Goal: Task Accomplishment & Management: Use online tool/utility

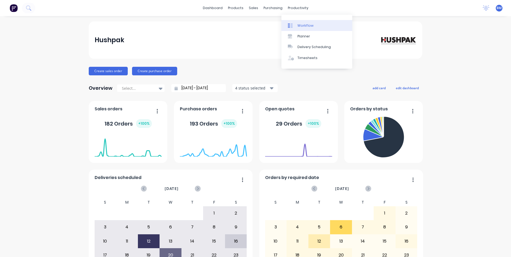
click at [291, 26] on icon at bounding box center [290, 25] width 5 height 5
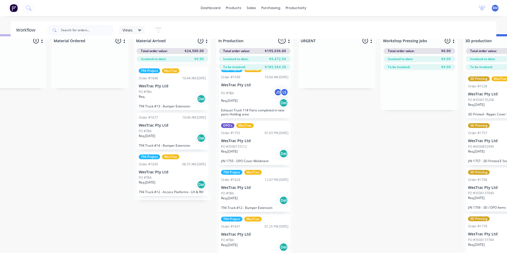
scroll to position [21, 124]
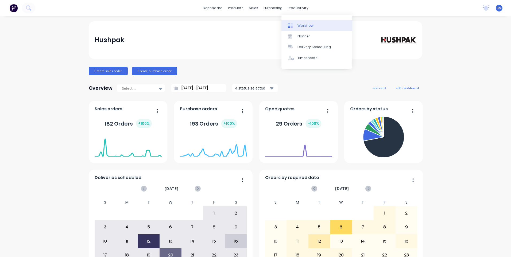
click at [298, 27] on div "Workflow" at bounding box center [305, 25] width 16 height 5
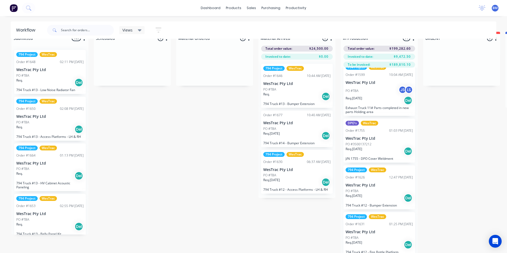
scroll to position [21, 0]
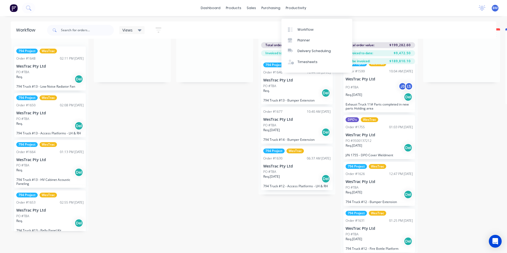
drag, startPoint x: 301, startPoint y: 35, endPoint x: 298, endPoint y: 36, distance: 2.8
click at [301, 38] on div "Planner" at bounding box center [303, 40] width 13 height 5
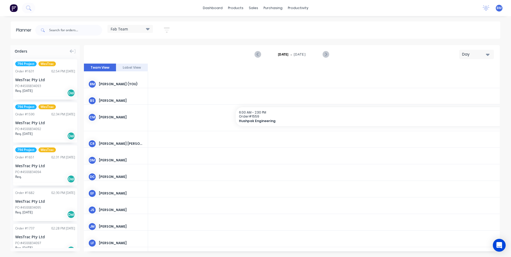
scroll to position [0, 855]
drag, startPoint x: 297, startPoint y: 251, endPoint x: 246, endPoint y: 252, distance: 51.5
click at [245, 254] on div "Orders 794 Project WesTrac Order # 1631 02:54 PM [DATE] WesTrac Pty Ltd PO #450…" at bounding box center [255, 150] width 511 height 211
click at [60, 30] on input "text" at bounding box center [75, 30] width 53 height 11
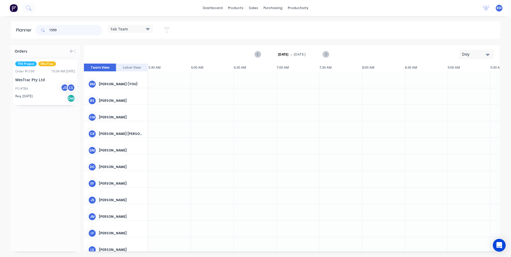
type input "1599"
drag, startPoint x: 39, startPoint y: 93, endPoint x: 211, endPoint y: 130, distance: 175.4
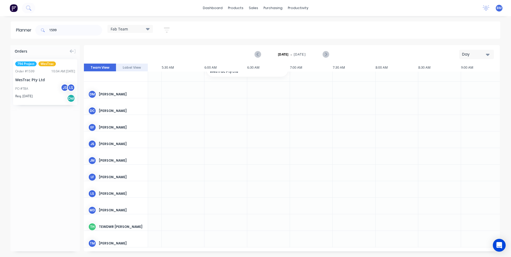
scroll to position [77, 29]
drag, startPoint x: 33, startPoint y: 77, endPoint x: 209, endPoint y: 137, distance: 186.6
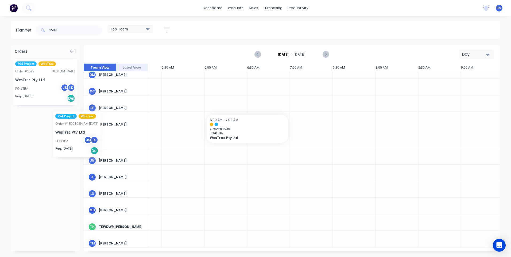
scroll to position [97, 28]
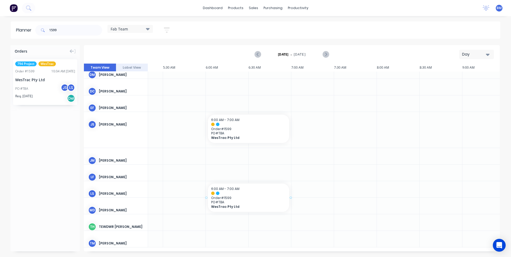
drag, startPoint x: 35, startPoint y: 82, endPoint x: 212, endPoint y: 186, distance: 205.1
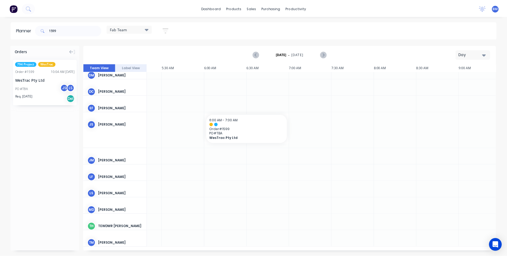
scroll to position [93, 28]
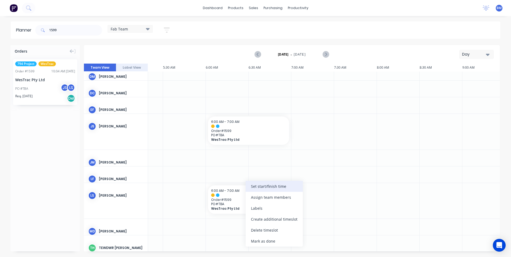
click at [271, 189] on div "Set start/finish time" at bounding box center [273, 186] width 57 height 11
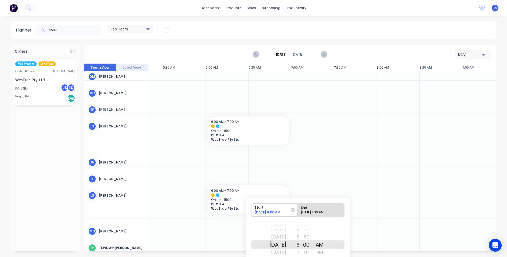
click at [299, 238] on div "5" at bounding box center [292, 237] width 13 height 9
click at [326, 212] on div "[DATE] 7:00 AM" at bounding box center [318, 213] width 39 height 7
click at [298, 212] on input "End [DATE] 7:00 AM" at bounding box center [297, 209] width 0 height 13
radio input "true"
click at [325, 252] on div "PM" at bounding box center [319, 252] width 13 height 9
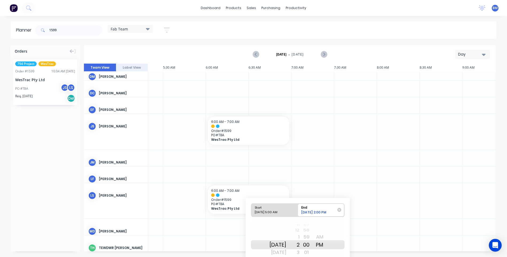
click at [311, 245] on div "00" at bounding box center [305, 244] width 13 height 9
click at [313, 245] on div "30" at bounding box center [305, 244] width 13 height 9
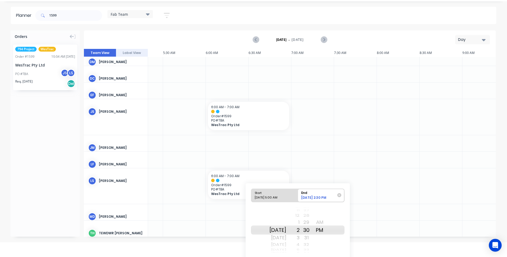
scroll to position [32, 0]
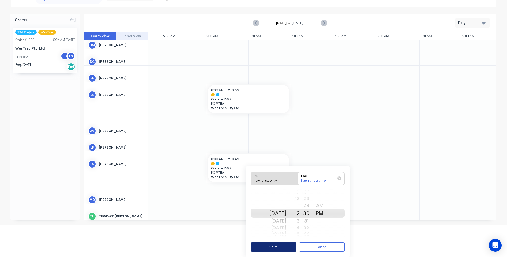
click at [274, 246] on button "Save" at bounding box center [273, 246] width 45 height 9
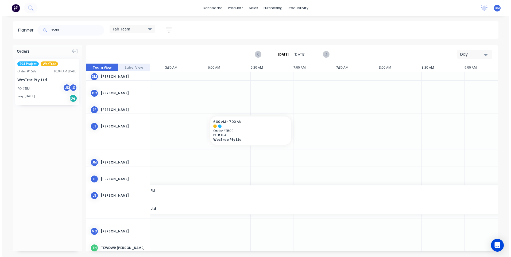
scroll to position [0, 0]
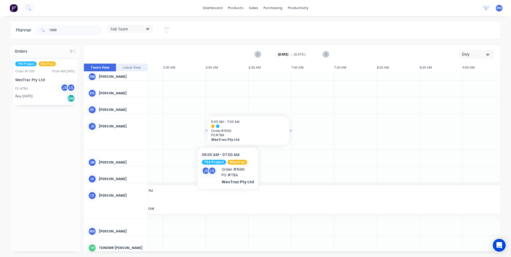
click at [226, 131] on span "Order # 1599" at bounding box center [248, 131] width 75 height 4
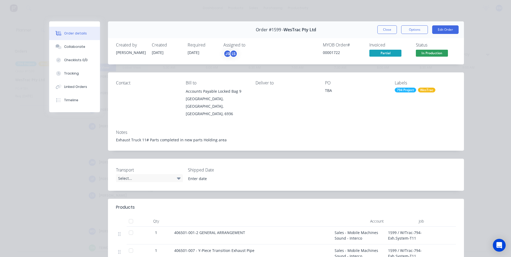
drag, startPoint x: 227, startPoint y: 133, endPoint x: 217, endPoint y: 134, distance: 9.9
drag, startPoint x: 217, startPoint y: 134, endPoint x: 357, endPoint y: 58, distance: 159.3
click at [383, 27] on button "Close" at bounding box center [386, 29] width 19 height 9
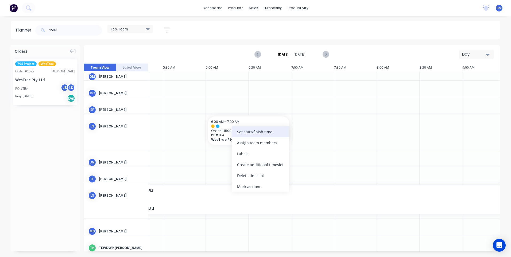
click at [253, 134] on div "Set start/finish time" at bounding box center [260, 131] width 57 height 11
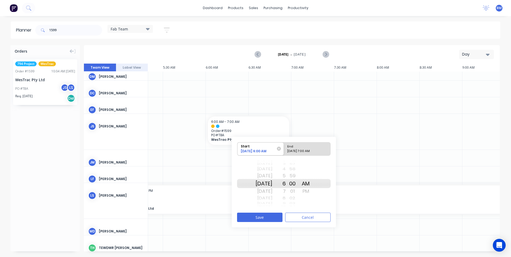
click at [293, 177] on div "59" at bounding box center [291, 175] width 13 height 9
click at [299, 191] on div "00" at bounding box center [291, 191] width 13 height 9
click at [285, 174] on div "5" at bounding box center [278, 175] width 13 height 9
click at [300, 148] on div "End" at bounding box center [304, 145] width 39 height 7
click at [284, 148] on input "End [DATE] 7:00 AM" at bounding box center [284, 148] width 0 height 13
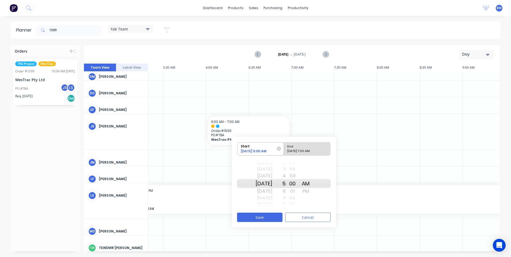
radio input "true"
click at [309, 189] on div "PM" at bounding box center [305, 191] width 13 height 9
click at [299, 184] on div "59" at bounding box center [291, 183] width 13 height 9
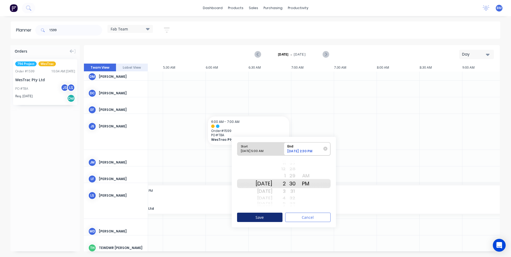
click at [267, 213] on button "Save" at bounding box center [259, 217] width 45 height 9
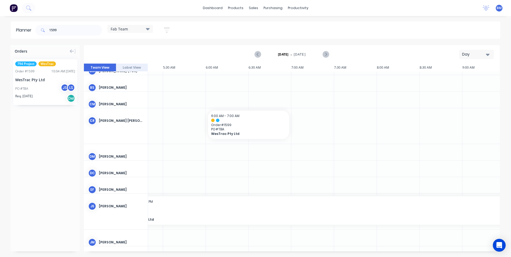
scroll to position [13, 28]
click at [237, 120] on div "Set start/finish time" at bounding box center [256, 119] width 57 height 11
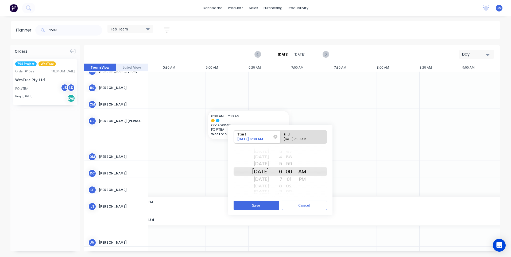
click at [299, 136] on div "End" at bounding box center [301, 133] width 39 height 7
click at [280, 136] on input "End [DATE] 7:00 AM" at bounding box center [280, 136] width 0 height 13
radio input "true"
drag, startPoint x: 308, startPoint y: 178, endPoint x: 299, endPoint y: 177, distance: 9.5
click at [308, 178] on div "PM" at bounding box center [301, 179] width 13 height 9
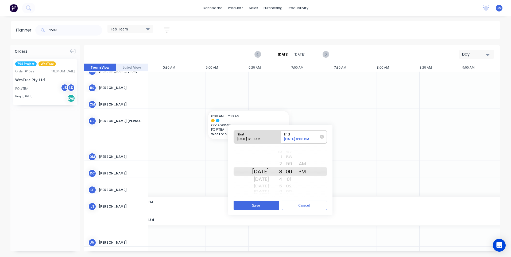
click at [295, 177] on div "01" at bounding box center [288, 179] width 13 height 9
click at [295, 173] on div "30" at bounding box center [288, 171] width 13 height 9
click at [267, 203] on button "Save" at bounding box center [255, 205] width 45 height 9
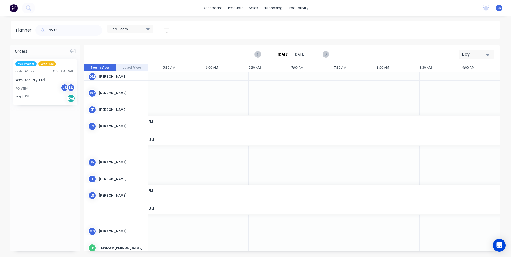
scroll to position [80, 28]
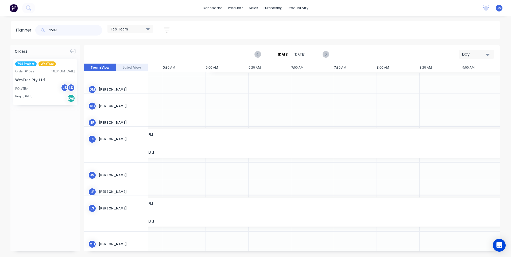
drag, startPoint x: 60, startPoint y: 29, endPoint x: 13, endPoint y: 31, distance: 47.6
click at [14, 31] on header "Planner 1599 Fab Team Save new view None edit Fab Team (Default) edit Show/Hide…" at bounding box center [255, 29] width 489 height 17
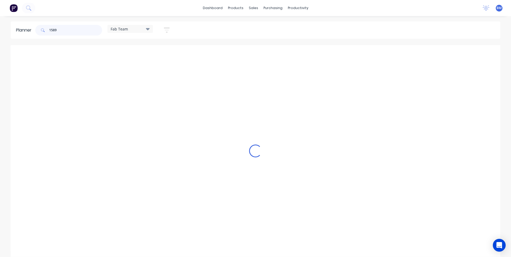
scroll to position [51, 28]
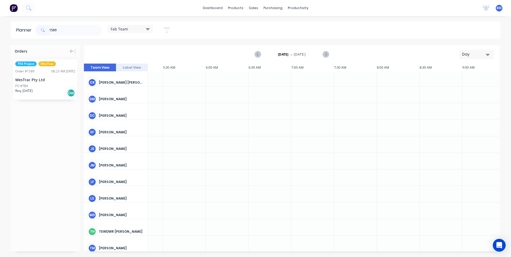
click at [42, 84] on div "PO #TBA" at bounding box center [45, 86] width 60 height 5
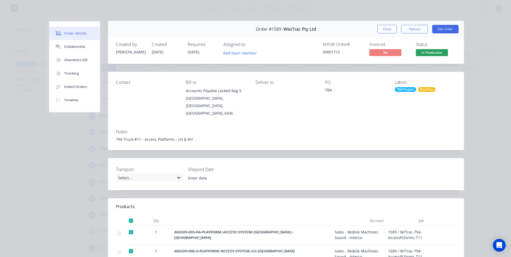
scroll to position [0, 0]
click at [381, 29] on button "Close" at bounding box center [386, 29] width 19 height 9
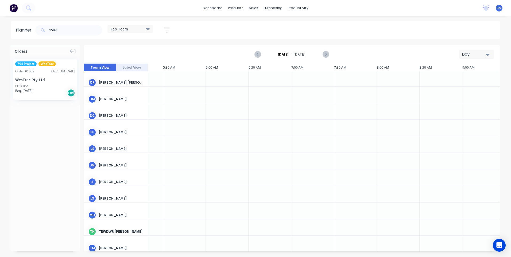
scroll to position [51, 26]
drag, startPoint x: 32, startPoint y: 81, endPoint x: 163, endPoint y: 116, distance: 136.6
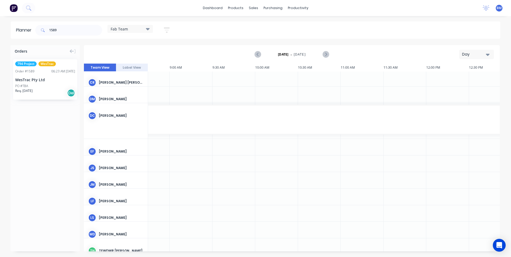
scroll to position [51, 330]
drag, startPoint x: 207, startPoint y: 120, endPoint x: 511, endPoint y: 113, distance: 304.5
click at [510, 113] on html "dashboard products sales purchasing productivity dashboard products Product Cat…" at bounding box center [255, 128] width 511 height 257
drag, startPoint x: 64, startPoint y: 32, endPoint x: 25, endPoint y: 33, distance: 38.8
click at [38, 33] on div "1589" at bounding box center [68, 30] width 67 height 11
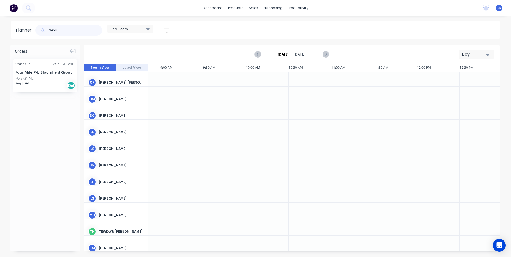
type input "1450"
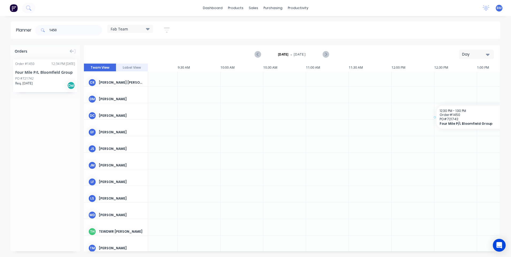
drag, startPoint x: 28, startPoint y: 75, endPoint x: 453, endPoint y: 108, distance: 426.4
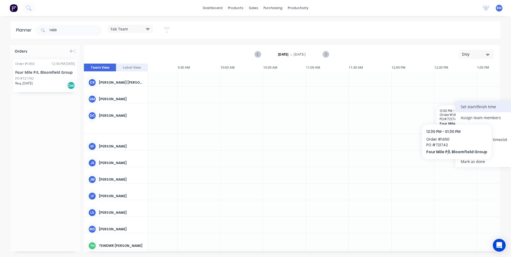
click at [456, 108] on div "Set start/finish time" at bounding box center [483, 106] width 57 height 11
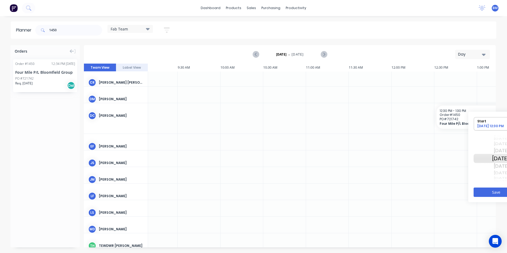
click at [429, 165] on div at bounding box center [412, 158] width 43 height 16
click at [475, 189] on button "Save" at bounding box center [495, 191] width 45 height 9
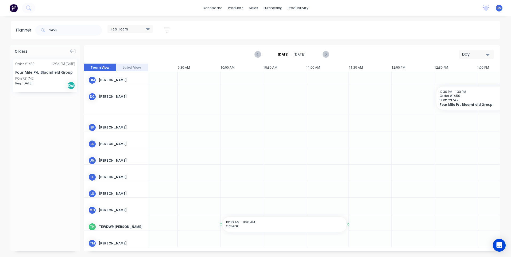
drag, startPoint x: 263, startPoint y: 249, endPoint x: 348, endPoint y: 250, distance: 85.7
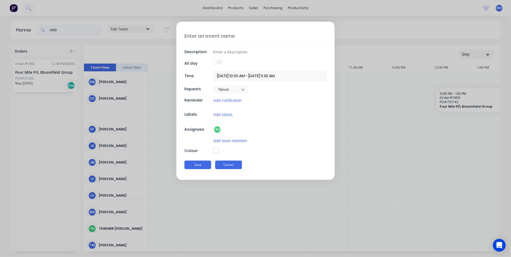
click at [238, 162] on button "Cancel" at bounding box center [228, 164] width 27 height 9
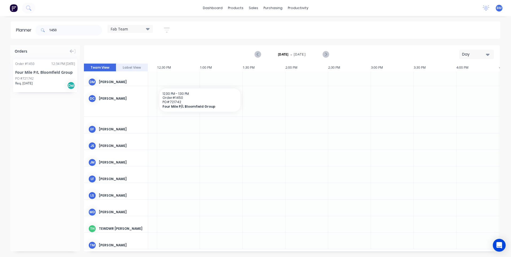
scroll to position [68, 630]
click at [228, 110] on div "12:30 PM - 1:30 PM Order # 1450 PO # 721742 Four Mile P/L Bloomfield Group" at bounding box center [200, 99] width 81 height 23
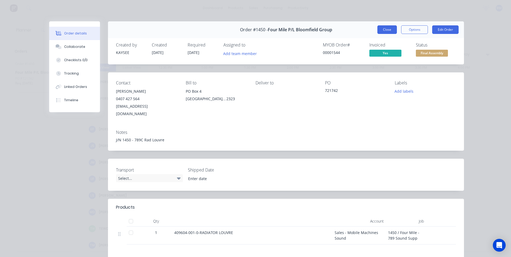
click at [377, 30] on button "Close" at bounding box center [386, 29] width 19 height 9
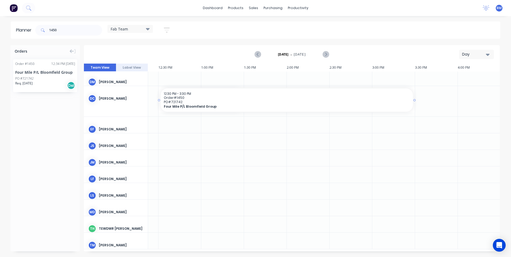
drag, startPoint x: 243, startPoint y: 100, endPoint x: 424, endPoint y: 105, distance: 181.4
drag, startPoint x: 69, startPoint y: 31, endPoint x: 25, endPoint y: 30, distance: 44.1
click at [29, 30] on header "Planner 1450 Fab Team Save new view None edit Fab Team (Default) edit Show/Hide…" at bounding box center [255, 29] width 489 height 17
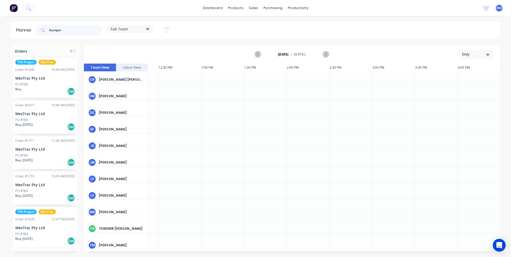
scroll to position [0, 0]
type input "bumper"
click at [39, 236] on div "PO #TBA" at bounding box center [45, 235] width 60 height 5
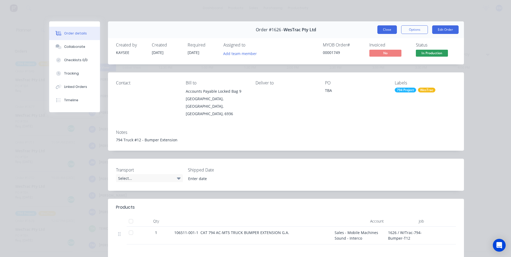
click at [379, 31] on button "Close" at bounding box center [386, 29] width 19 height 9
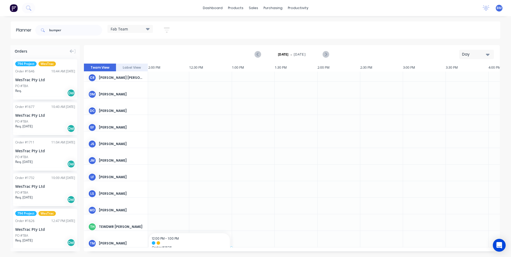
drag, startPoint x: 44, startPoint y: 227, endPoint x: 167, endPoint y: 236, distance: 123.1
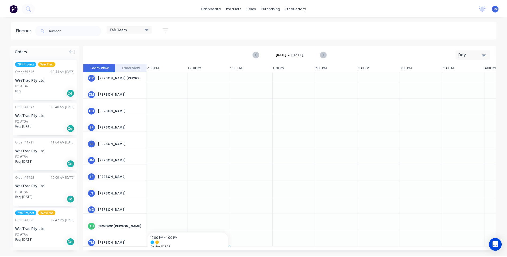
scroll to position [54, 600]
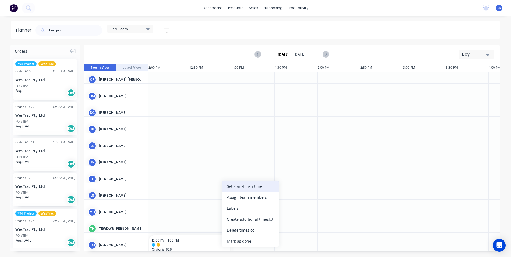
click at [237, 186] on div "Set start/finish time" at bounding box center [249, 186] width 57 height 11
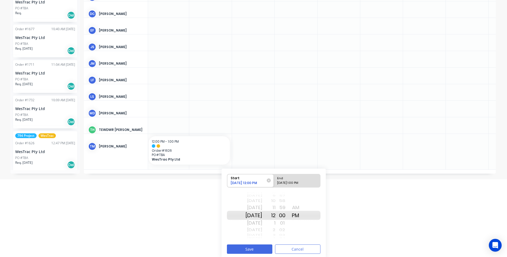
scroll to position [80, 0]
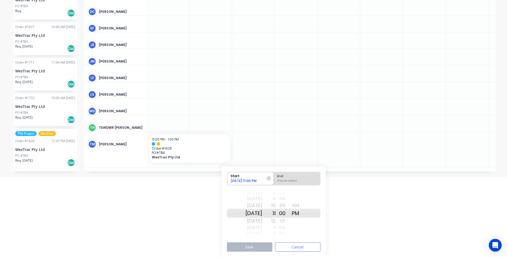
click at [302, 205] on div "AM" at bounding box center [295, 205] width 13 height 9
click at [275, 214] on div "6" at bounding box center [268, 213] width 13 height 9
click at [286, 178] on div "End" at bounding box center [297, 175] width 44 height 7
click at [274, 178] on input "End Please select" at bounding box center [273, 178] width 0 height 13
radio input "true"
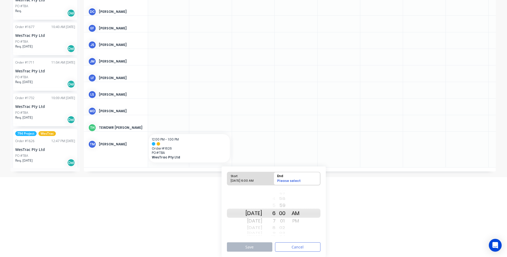
click at [302, 219] on div "PM" at bounding box center [295, 221] width 13 height 9
click at [287, 213] on div "57" at bounding box center [281, 213] width 13 height 9
click at [289, 213] on div "30" at bounding box center [281, 213] width 13 height 9
click at [242, 248] on button "Save" at bounding box center [249, 246] width 45 height 9
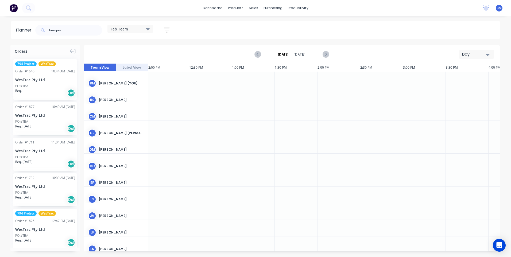
scroll to position [0, 600]
drag, startPoint x: 75, startPoint y: 33, endPoint x: 0, endPoint y: 40, distance: 74.9
click at [0, 40] on html "dashboard products sales purchasing productivity dashboard products Product Cat…" at bounding box center [255, 128] width 511 height 257
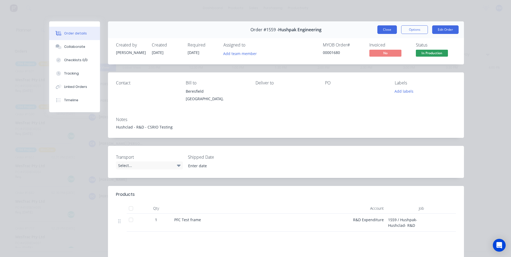
click at [383, 30] on button "Close" at bounding box center [386, 29] width 19 height 9
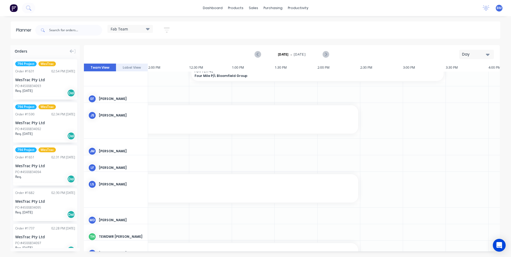
scroll to position [160, 600]
click at [66, 30] on input "text" at bounding box center [75, 30] width 53 height 11
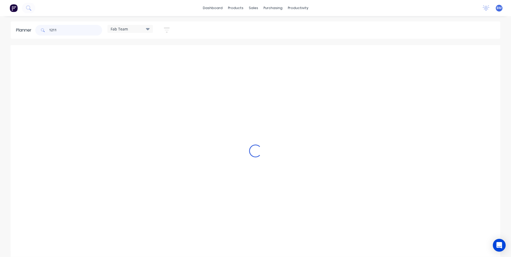
scroll to position [54, 600]
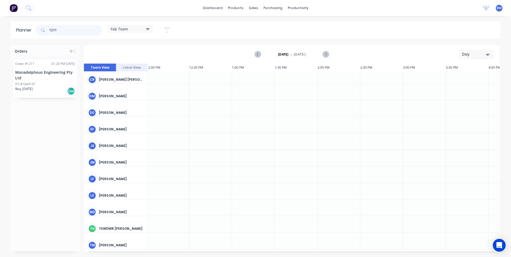
type input "1211"
drag, startPoint x: 41, startPoint y: 79, endPoint x: 158, endPoint y: 159, distance: 141.3
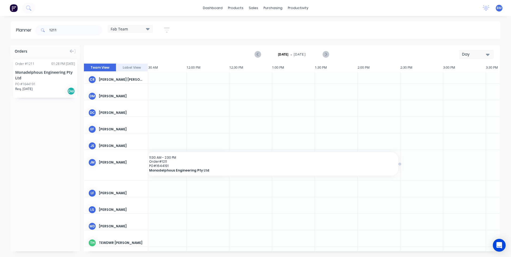
drag, startPoint x: 229, startPoint y: 164, endPoint x: 415, endPoint y: 164, distance: 186.1
drag, startPoint x: 249, startPoint y: 252, endPoint x: 225, endPoint y: 253, distance: 24.1
click at [225, 253] on div "Orders Order # 1211 01:28 PM [DATE] Monadelphous Engineering Pty Ltd PO #164419…" at bounding box center [255, 150] width 511 height 211
drag, startPoint x: 435, startPoint y: 163, endPoint x: 163, endPoint y: 177, distance: 272.2
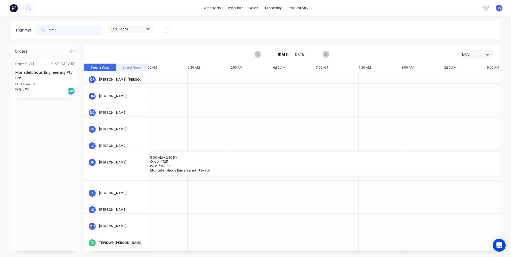
drag, startPoint x: 67, startPoint y: 29, endPoint x: 3, endPoint y: 30, distance: 64.4
click at [11, 30] on header "Planner 1211 Fab Team Save new view None edit Fab Team (Default) edit Show/Hide…" at bounding box center [255, 29] width 489 height 17
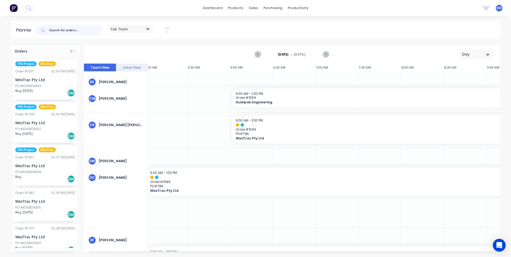
scroll to position [0, 3]
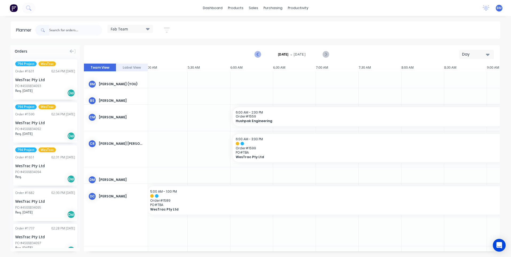
click at [258, 53] on icon "Previous page" at bounding box center [258, 54] width 2 height 4
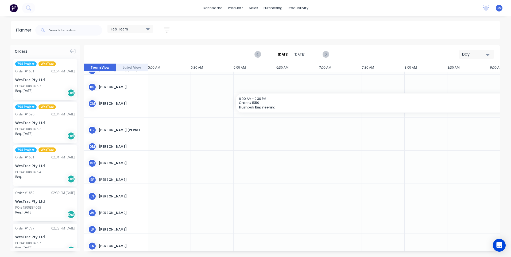
scroll to position [27, 0]
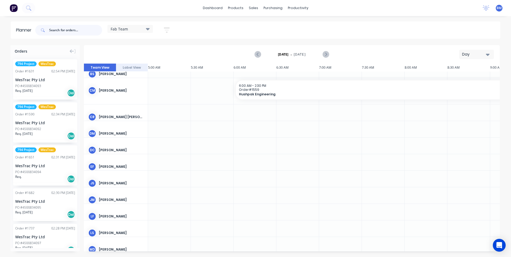
click at [69, 30] on input "text" at bounding box center [75, 30] width 53 height 11
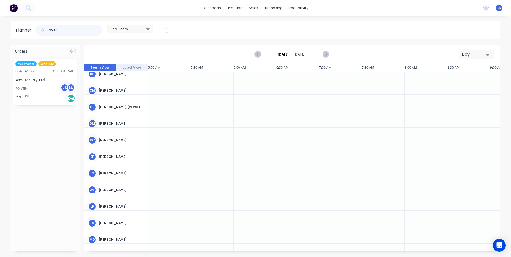
type input "1599"
drag, startPoint x: 42, startPoint y: 91, endPoint x: 150, endPoint y: 95, distance: 107.7
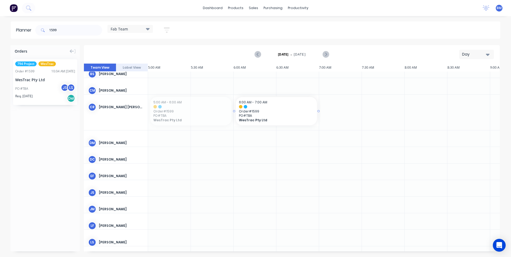
drag, startPoint x: 169, startPoint y: 108, endPoint x: 257, endPoint y: 112, distance: 88.2
drag, startPoint x: 48, startPoint y: 90, endPoint x: 190, endPoint y: 189, distance: 173.0
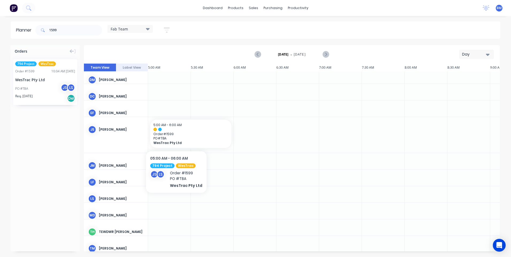
scroll to position [97, 0]
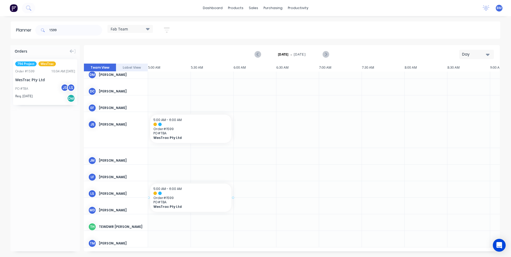
drag, startPoint x: 42, startPoint y: 89, endPoint x: 163, endPoint y: 185, distance: 154.4
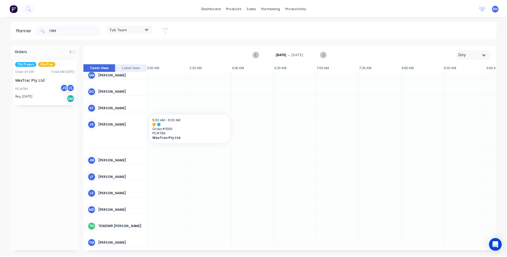
scroll to position [93, 0]
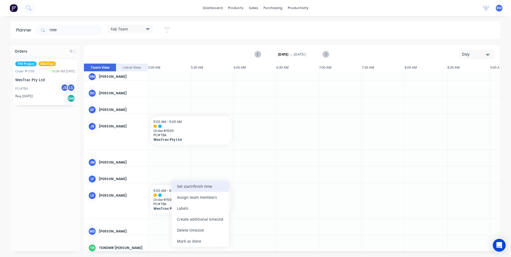
click at [183, 185] on div "Set start/finish time" at bounding box center [199, 186] width 57 height 11
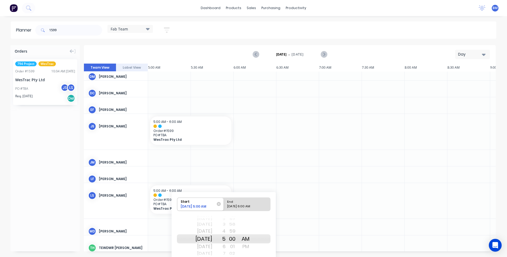
click at [253, 206] on div "[DATE] 6:00 AM" at bounding box center [244, 207] width 39 height 7
click at [224, 206] on input "End [DATE] 6:00 AM" at bounding box center [224, 204] width 0 height 13
radio input "true"
click at [252, 246] on div "PM" at bounding box center [245, 246] width 13 height 9
click at [236, 241] on div "58" at bounding box center [231, 238] width 13 height 9
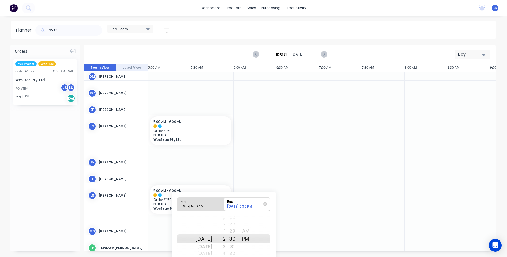
click at [239, 239] on div "30" at bounding box center [231, 238] width 13 height 9
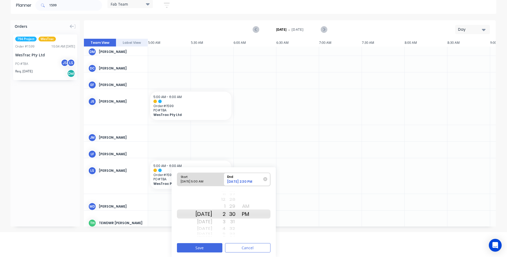
scroll to position [26, 0]
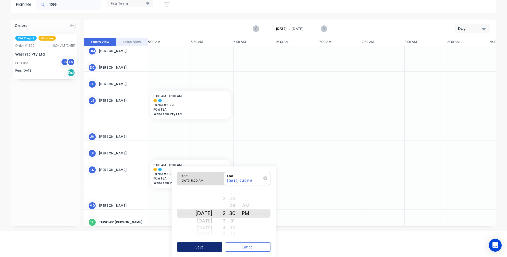
click at [199, 247] on button "Save" at bounding box center [199, 246] width 45 height 9
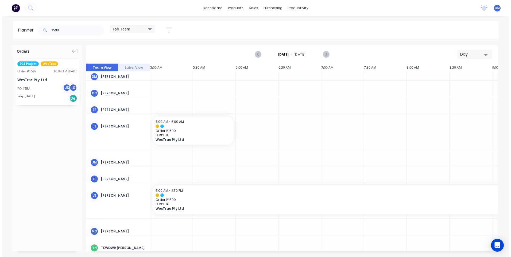
scroll to position [0, 0]
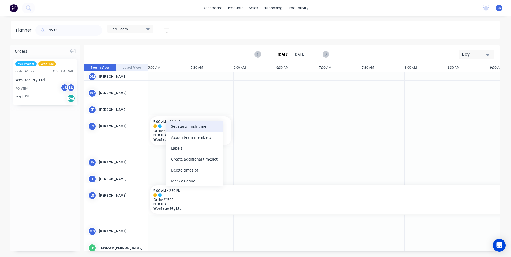
click at [184, 131] on div "Set start/finish time" at bounding box center [194, 126] width 57 height 11
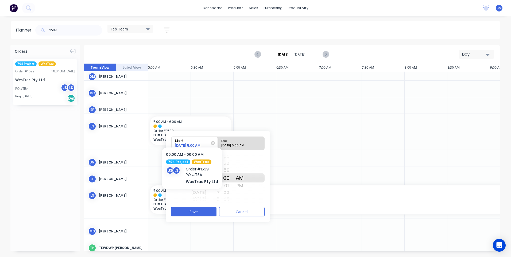
click at [228, 147] on div "[DATE] 6:00 AM" at bounding box center [238, 146] width 39 height 7
click at [218, 147] on input "End [DATE] 6:00 AM" at bounding box center [218, 143] width 0 height 13
radio input "true"
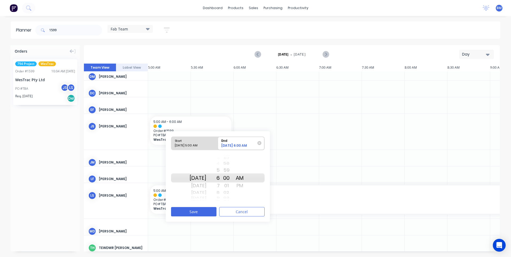
click at [219, 178] on div "6" at bounding box center [212, 177] width 13 height 9
drag, startPoint x: 243, startPoint y: 181, endPoint x: 244, endPoint y: 185, distance: 4.1
click at [243, 182] on div "AM" at bounding box center [239, 177] width 13 height 9
click at [245, 187] on div "PM" at bounding box center [239, 185] width 13 height 9
click at [232, 179] on div "00" at bounding box center [225, 177] width 13 height 9
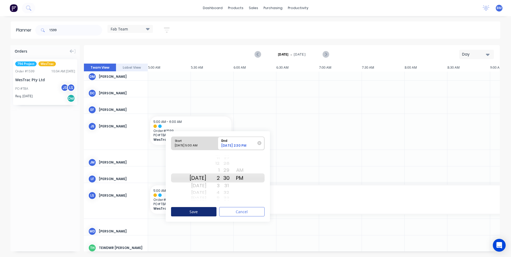
click at [197, 210] on button "Save" at bounding box center [193, 211] width 45 height 9
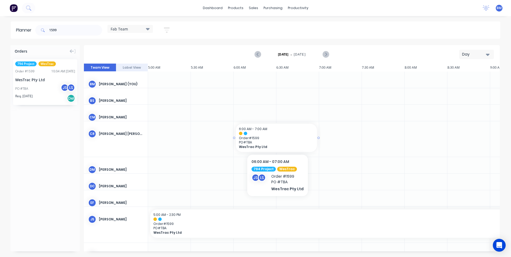
click at [269, 138] on span "Order # 1599" at bounding box center [276, 138] width 75 height 4
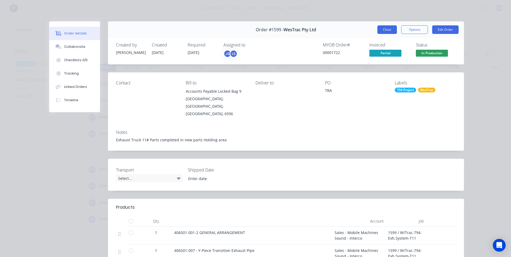
click at [385, 26] on button "Close" at bounding box center [386, 29] width 19 height 9
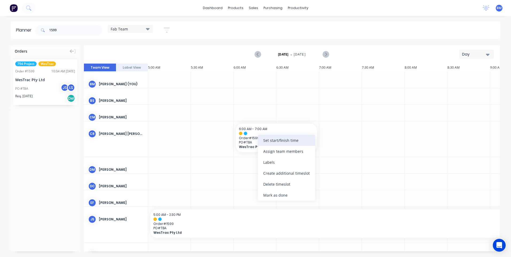
click at [278, 143] on div "Set start/finish time" at bounding box center [286, 140] width 57 height 11
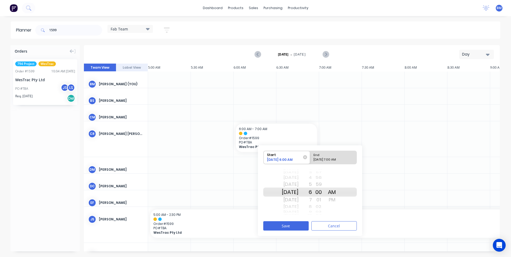
click at [325, 159] on div "[DATE] 7:00 AM" at bounding box center [330, 160] width 39 height 7
click at [310, 159] on input "End [DATE] 7:00 AM" at bounding box center [310, 157] width 0 height 13
radio input "true"
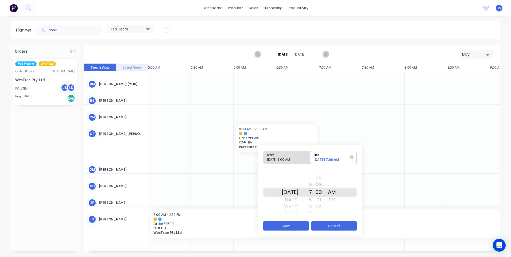
click at [338, 228] on button "Cancel" at bounding box center [333, 225] width 45 height 9
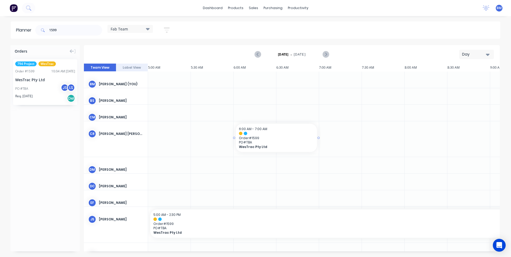
click at [265, 145] on span "WesTrac Pty Ltd" at bounding box center [272, 147] width 67 height 4
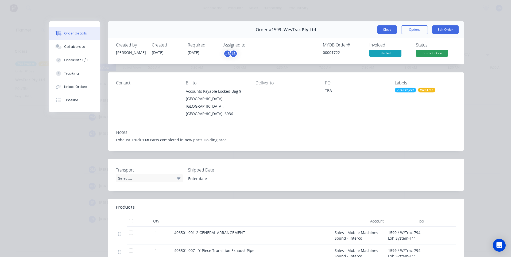
click at [390, 29] on button "Close" at bounding box center [386, 29] width 19 height 9
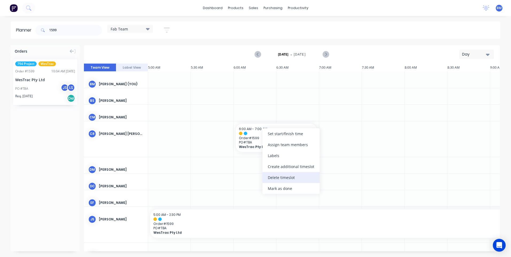
click at [281, 179] on div "Delete timeslot" at bounding box center [290, 177] width 57 height 11
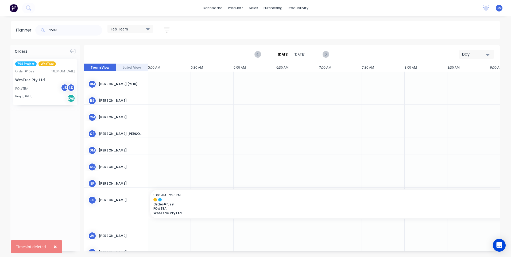
drag, startPoint x: 169, startPoint y: 127, endPoint x: 162, endPoint y: 132, distance: 8.3
click at [162, 132] on div at bounding box center [169, 129] width 43 height 16
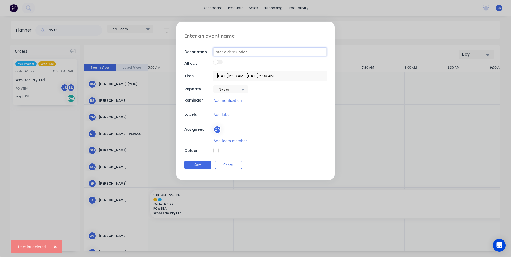
click at [229, 52] on input at bounding box center [269, 52] width 113 height 8
click at [215, 39] on textarea at bounding box center [255, 36] width 142 height 13
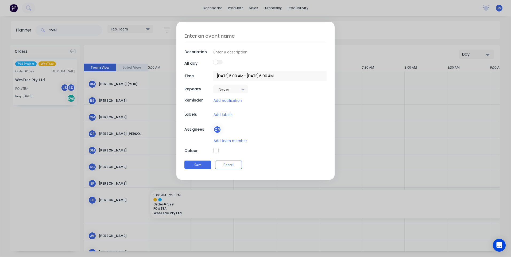
type textarea "x"
type textarea "S"
type textarea "x"
type textarea "S/"
type textarea "x"
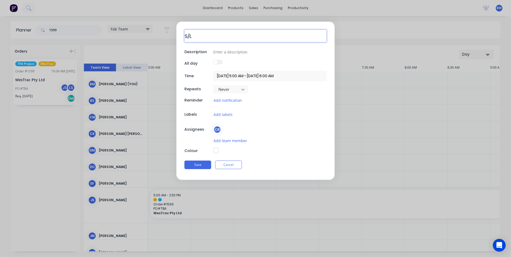
type textarea "S/L"
type textarea "x"
click at [221, 62] on label at bounding box center [217, 62] width 9 height 5
click at [235, 77] on input "[DATE] 5:00 AM - [DATE] 6:00 AM" at bounding box center [269, 76] width 113 height 10
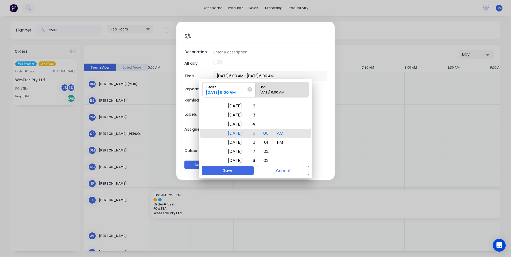
click at [277, 84] on div "End" at bounding box center [279, 85] width 44 height 7
click at [256, 84] on input "End [DATE] 6:00 AM" at bounding box center [255, 89] width 0 height 15
radio input "true"
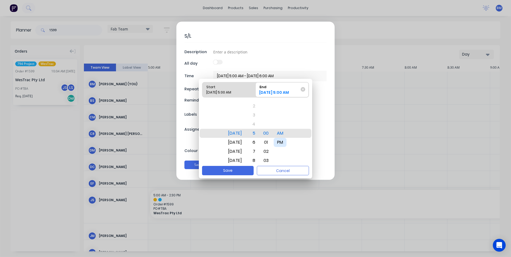
click at [286, 142] on div "PM" at bounding box center [279, 142] width 13 height 9
click at [258, 127] on div "2" at bounding box center [252, 124] width 12 height 9
click at [272, 139] on div "01" at bounding box center [266, 142] width 12 height 9
click at [272, 154] on div "30" at bounding box center [266, 151] width 12 height 9
click at [236, 171] on button "Save" at bounding box center [228, 170] width 52 height 9
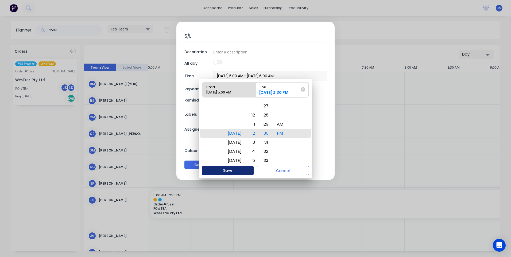
type textarea "x"
type input "[DATE] 5:00 AM - [DATE] 2:30 PM"
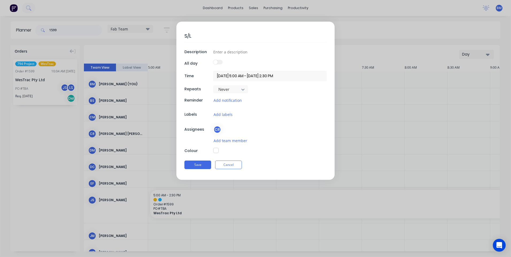
click at [216, 148] on button "button" at bounding box center [215, 150] width 5 height 5
type textarea "x"
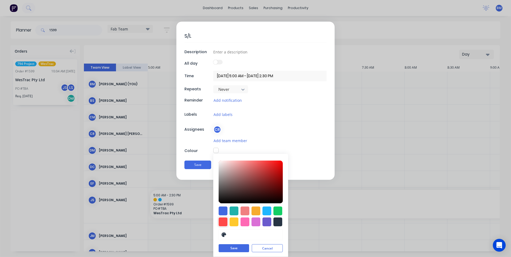
click at [218, 218] on div at bounding box center [222, 221] width 9 height 9
type input "#FF4949"
click at [229, 248] on button "Save" at bounding box center [233, 248] width 30 height 8
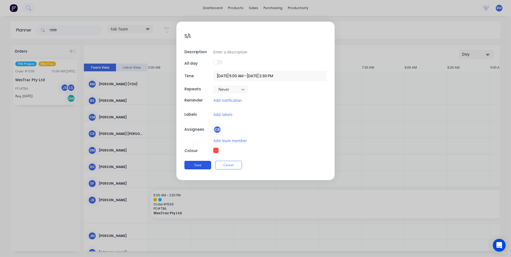
click at [196, 167] on button "Save" at bounding box center [197, 165] width 27 height 9
type textarea "x"
type input "[DATE] 5:00 AM - [DATE] 6:00 AM"
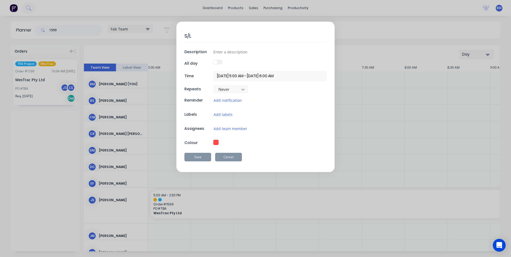
type textarea "x"
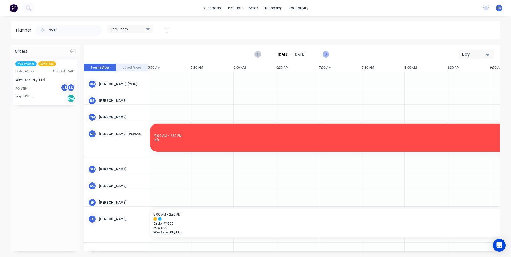
click at [323, 52] on icon "Next page" at bounding box center [325, 54] width 6 height 6
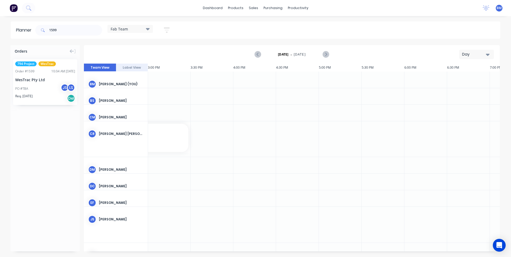
scroll to position [0, 855]
drag, startPoint x: 309, startPoint y: 252, endPoint x: 251, endPoint y: 244, distance: 59.0
click at [257, 250] on div "Orders 794 Project WesTrac Order # 1599 10:04 AM [DATE] WesTrac Pty Ltd PO #TBA…" at bounding box center [255, 150] width 511 height 211
click at [132, 27] on div "Fab Team" at bounding box center [130, 28] width 39 height 5
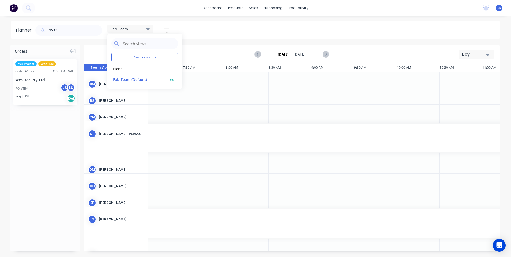
click at [173, 80] on button "edit" at bounding box center [173, 79] width 7 height 6
click at [213, 66] on button "Update" at bounding box center [206, 66] width 32 height 9
click at [196, 150] on div "6:00 AM - 3:30 PM Order # 1599 PO # TBA WesTrac Pty Ltd" at bounding box center [460, 138] width 807 height 28
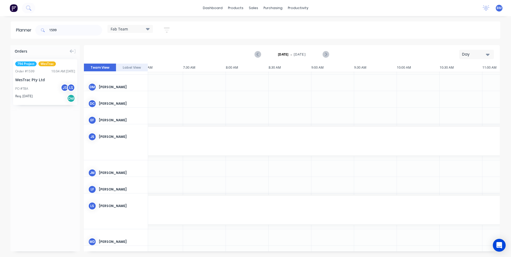
scroll to position [107, 179]
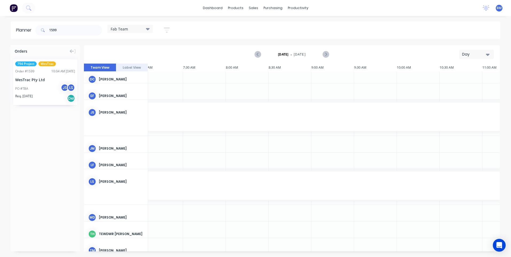
click at [167, 163] on div at bounding box center [161, 160] width 43 height 16
drag, startPoint x: 167, startPoint y: 163, endPoint x: 155, endPoint y: 164, distance: 12.3
click at [155, 164] on div at bounding box center [161, 160] width 43 height 16
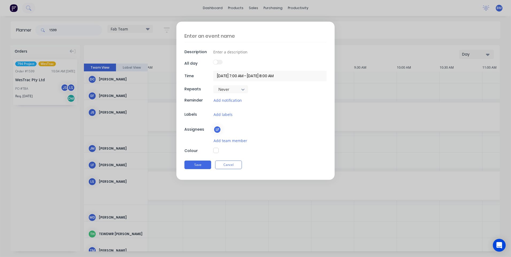
click at [218, 38] on textarea at bounding box center [255, 36] width 142 height 13
type textarea "S/L"
drag, startPoint x: 217, startPoint y: 148, endPoint x: 217, endPoint y: 151, distance: 3.8
click at [217, 151] on div "S/L Description All day Time [DATE] 7:00 AM - [DATE] 8:00 AM Repeats Never Remi…" at bounding box center [255, 101] width 158 height 158
click at [217, 152] on button "button" at bounding box center [215, 150] width 5 height 5
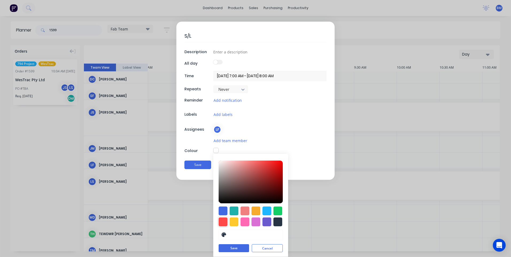
click at [223, 225] on div at bounding box center [222, 221] width 9 height 9
type input "#FF4949"
click at [220, 221] on div at bounding box center [222, 222] width 9 height 9
click at [229, 246] on button "Save" at bounding box center [233, 248] width 30 height 8
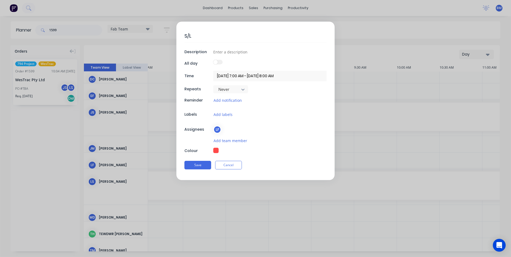
click at [219, 63] on label at bounding box center [217, 62] width 9 height 5
click at [276, 78] on input "[DATE] 7:00 AM - [DATE] 8:00 AM" at bounding box center [269, 76] width 113 height 10
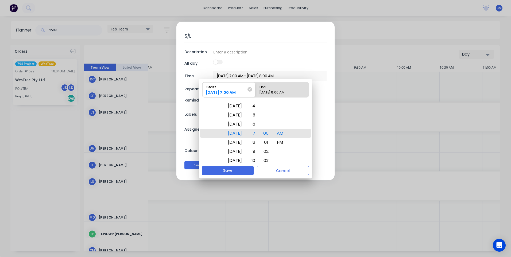
click at [281, 87] on div "End" at bounding box center [279, 85] width 44 height 7
click at [256, 87] on input "End [DATE] 8:00 AM" at bounding box center [255, 89] width 0 height 15
radio input "true"
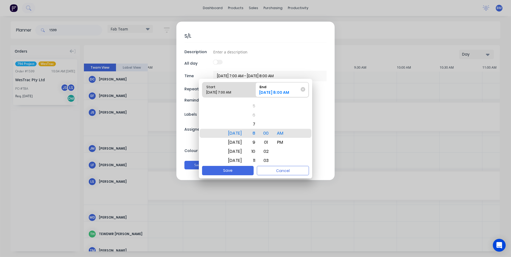
click at [239, 92] on div "[DATE] 7:00 AM" at bounding box center [226, 93] width 44 height 7
click at [202, 92] on input "Start [DATE] 7:00 AM" at bounding box center [202, 89] width 0 height 15
radio input "true"
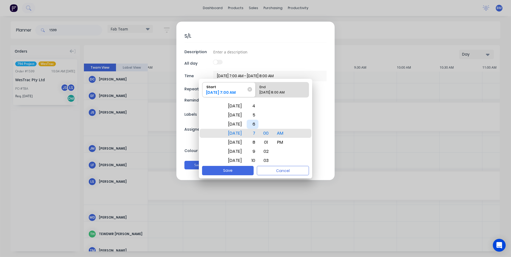
click at [258, 126] on div "6" at bounding box center [252, 124] width 12 height 9
click at [270, 93] on div "[DATE] 8:00 AM" at bounding box center [279, 93] width 44 height 7
click at [256, 93] on input "End [DATE] 8:00 AM" at bounding box center [255, 89] width 0 height 15
radio input "true"
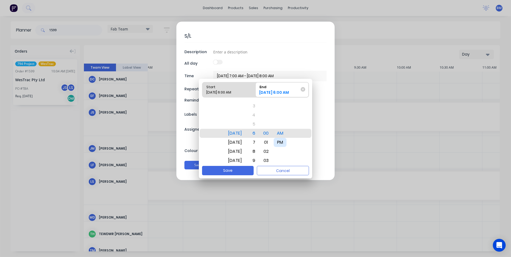
click at [286, 143] on div "PM" at bounding box center [279, 142] width 13 height 9
click at [258, 133] on div "2" at bounding box center [252, 133] width 12 height 9
click at [270, 134] on div "00" at bounding box center [266, 133] width 12 height 9
click at [272, 140] on div "30" at bounding box center [266, 142] width 12 height 9
click at [232, 171] on button "Save" at bounding box center [228, 170] width 52 height 9
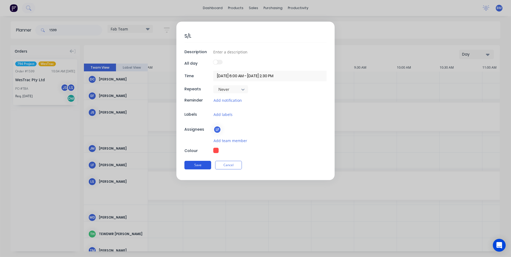
click at [198, 164] on button "Save" at bounding box center [197, 165] width 27 height 9
type input "[DATE] 7:00 AM - [DATE] 8:00 AM"
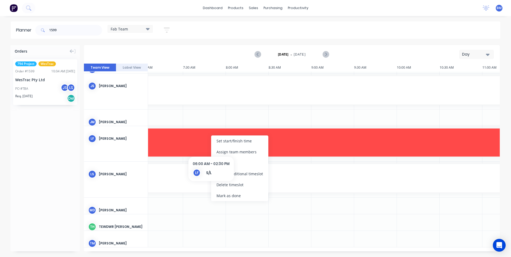
scroll to position [131, 179]
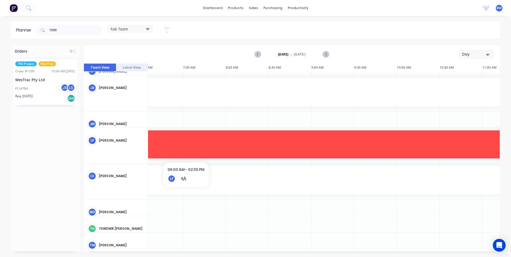
click at [186, 152] on div "6:00 AM - 2:30 PM S/L" at bounding box center [418, 144] width 722 height 28
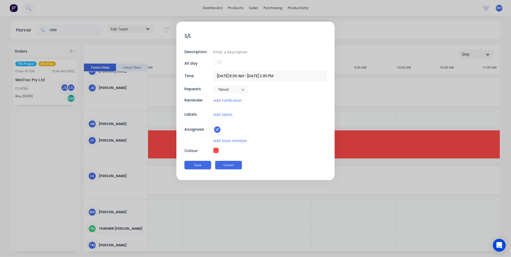
click at [229, 168] on button "Cancel" at bounding box center [228, 165] width 27 height 9
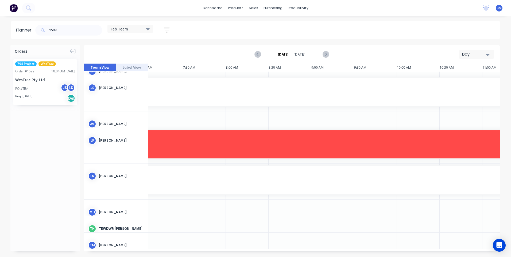
click at [160, 222] on div at bounding box center [161, 224] width 43 height 16
drag, startPoint x: 163, startPoint y: 221, endPoint x: 160, endPoint y: 223, distance: 3.5
click at [160, 223] on div at bounding box center [161, 224] width 43 height 16
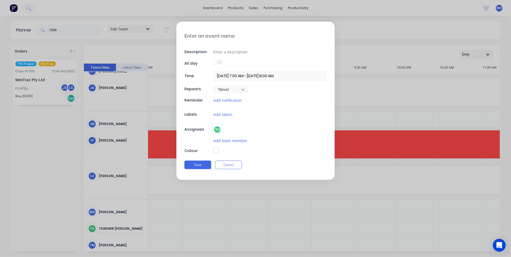
click at [229, 33] on textarea at bounding box center [255, 36] width 142 height 13
type textarea "S/L"
click at [215, 149] on button "button" at bounding box center [215, 150] width 5 height 5
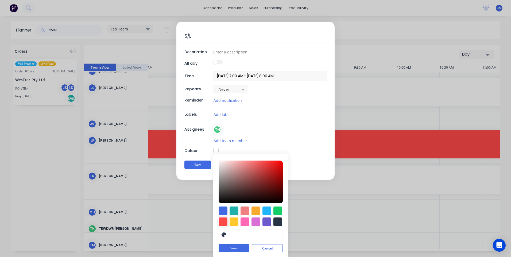
click at [220, 221] on div at bounding box center [222, 221] width 9 height 9
type input "#FF4949"
click at [226, 246] on button "Save" at bounding box center [233, 248] width 30 height 8
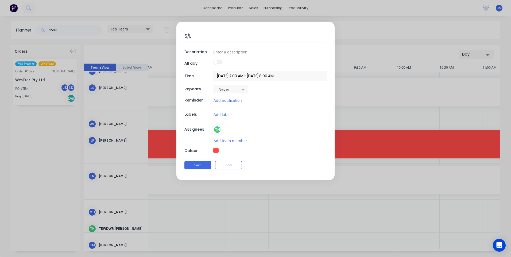
click at [285, 73] on input "[DATE] 7:00 AM - [DATE] 8:00 AM" at bounding box center [269, 76] width 113 height 10
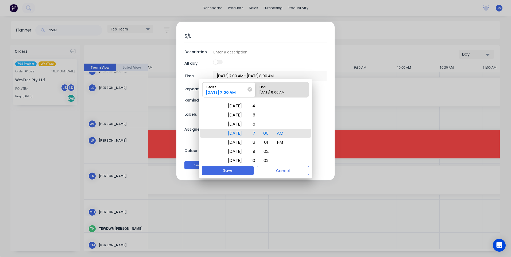
click at [287, 89] on div "End" at bounding box center [279, 85] width 44 height 7
click at [256, 89] on input "End [DATE] 8:00 AM" at bounding box center [255, 89] width 0 height 15
radio input "true"
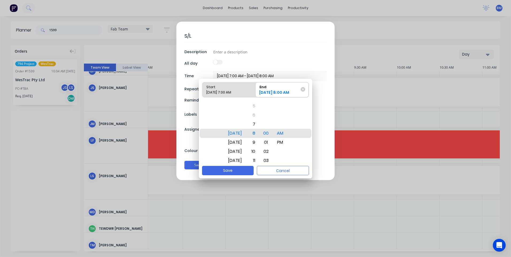
click at [237, 89] on div "Start" at bounding box center [226, 85] width 44 height 7
click at [202, 89] on input "Start [DATE] 7:00 AM" at bounding box center [202, 89] width 0 height 15
radio input "true"
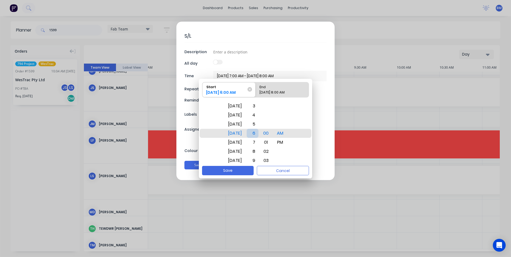
click at [258, 135] on div "6" at bounding box center [252, 133] width 12 height 9
click at [278, 91] on div "[DATE] 8:00 AM" at bounding box center [279, 93] width 44 height 7
click at [256, 91] on input "End [DATE] 8:00 AM" at bounding box center [255, 89] width 0 height 15
radio input "true"
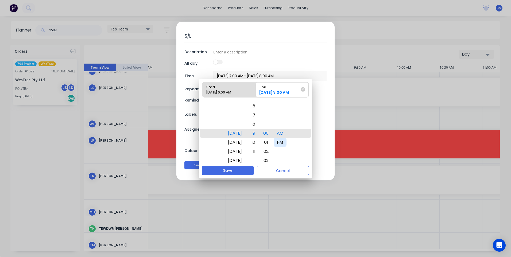
click at [283, 145] on div "PM" at bounding box center [279, 142] width 13 height 9
click at [258, 135] on div "2" at bounding box center [252, 133] width 12 height 9
click at [272, 131] on div "30" at bounding box center [266, 133] width 12 height 9
click at [235, 169] on button "Save" at bounding box center [228, 170] width 52 height 9
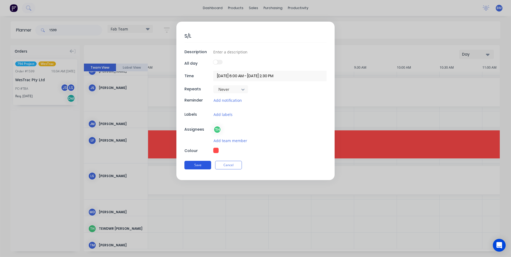
click at [201, 166] on button "Save" at bounding box center [197, 165] width 27 height 9
type input "[DATE] 7:00 AM - [DATE] 8:00 AM"
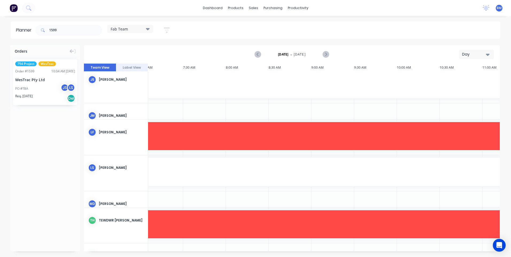
scroll to position [154, 179]
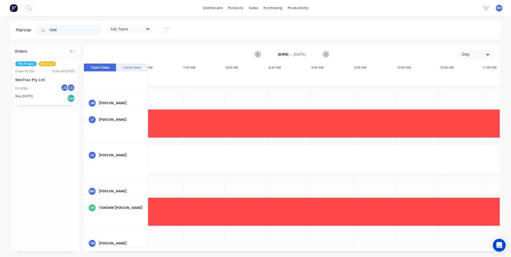
drag, startPoint x: 70, startPoint y: 31, endPoint x: -11, endPoint y: 42, distance: 82.0
click at [0, 42] on html "dashboard products sales purchasing productivity dashboard products Product Cat…" at bounding box center [255, 128] width 511 height 257
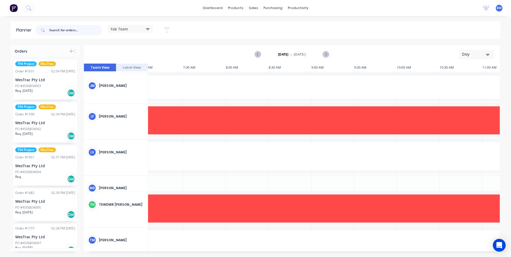
scroll to position [244, 179]
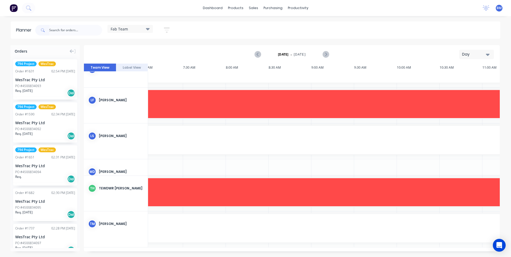
click at [123, 67] on button "Label View" at bounding box center [132, 68] width 32 height 8
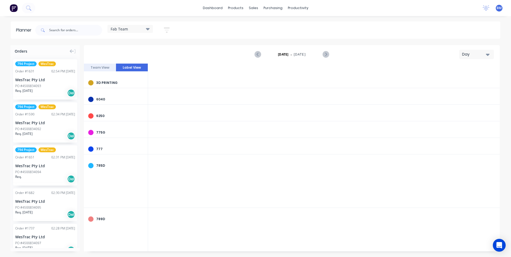
scroll to position [0, 855]
click at [95, 69] on button "Team View" at bounding box center [100, 68] width 32 height 8
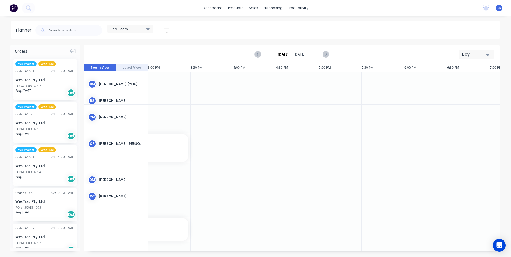
click at [487, 50] on button "Day" at bounding box center [476, 54] width 35 height 9
click at [454, 81] on div "Week" at bounding box center [466, 79] width 53 height 11
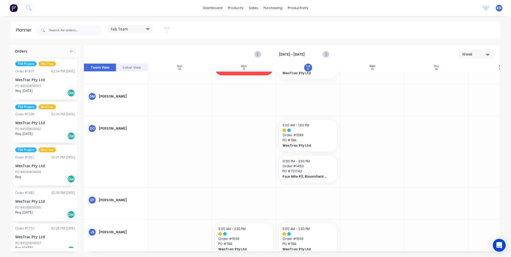
scroll to position [134, 0]
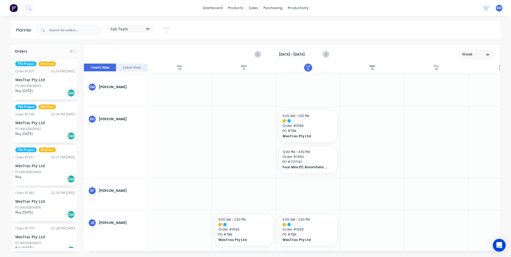
click at [466, 54] on div "Week" at bounding box center [474, 55] width 25 height 6
click at [454, 72] on div "Day" at bounding box center [466, 68] width 53 height 11
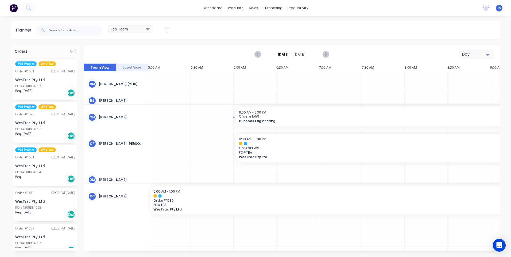
scroll to position [0, 855]
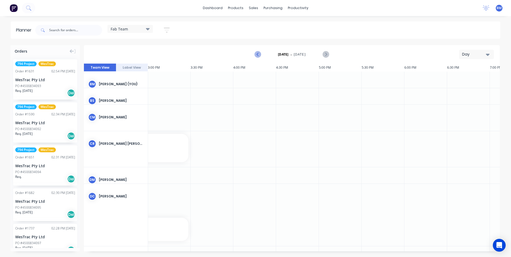
click at [259, 58] on button "Previous page" at bounding box center [258, 54] width 11 height 11
click at [176, 147] on div at bounding box center [169, 148] width 43 height 35
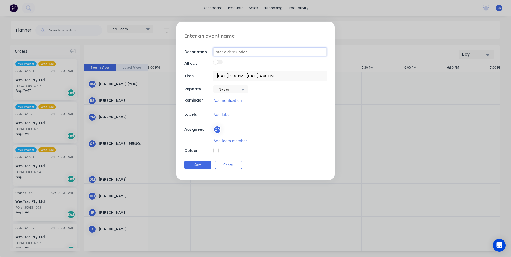
click at [219, 54] on input at bounding box center [269, 52] width 113 height 8
type input "S/L"
click at [269, 76] on input "[DATE] 3:00 PM - [DATE] 4:00 PM" at bounding box center [269, 76] width 113 height 10
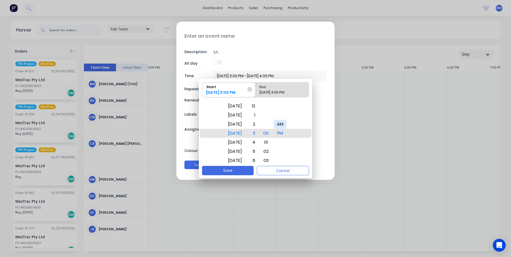
click at [286, 126] on div "AM" at bounding box center [279, 124] width 13 height 9
click at [258, 133] on div "6" at bounding box center [252, 133] width 12 height 9
click at [284, 92] on div "[DATE] 4:00 PM" at bounding box center [279, 93] width 44 height 7
click at [256, 92] on input "End [DATE] 4:00 PM" at bounding box center [255, 89] width 0 height 15
radio input "true"
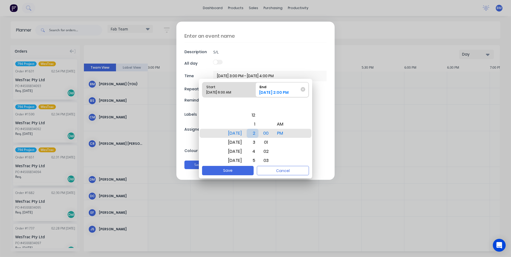
click at [258, 135] on div "2" at bounding box center [252, 133] width 12 height 9
click at [272, 148] on div "30" at bounding box center [266, 151] width 12 height 9
click at [237, 169] on button "Save" at bounding box center [228, 170] width 52 height 9
type input "[DATE] 6:00 AM - [DATE] 2:30 PM"
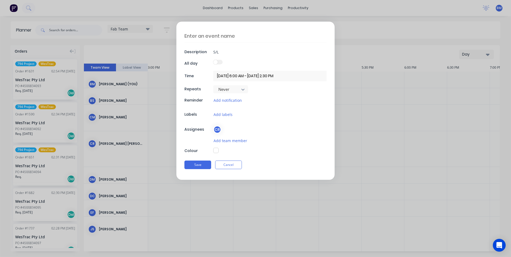
click at [218, 152] on button "button" at bounding box center [215, 150] width 5 height 5
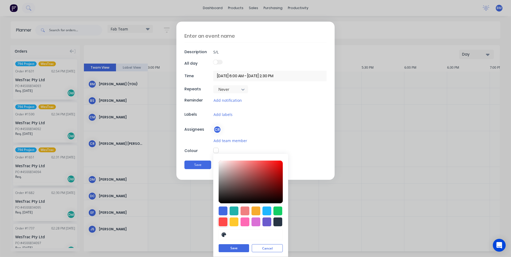
click at [218, 220] on div at bounding box center [222, 221] width 9 height 9
type input "#FF4949"
click at [226, 250] on button "Save" at bounding box center [233, 248] width 30 height 8
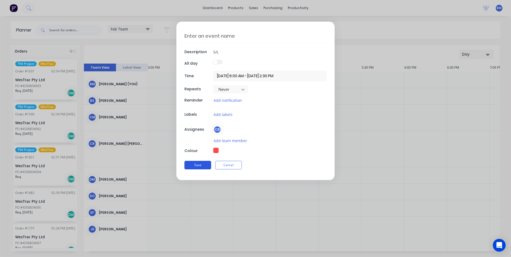
click at [193, 163] on button "Save" at bounding box center [197, 165] width 27 height 9
click at [205, 35] on textarea at bounding box center [255, 36] width 142 height 13
type textarea "S/L"
click at [193, 166] on button "Save" at bounding box center [197, 165] width 27 height 9
type input "[DATE] 3:00 PM - [DATE] 4:00 PM"
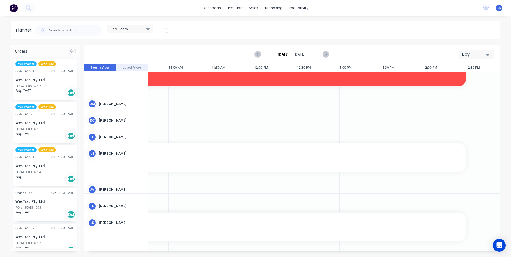
scroll to position [0, 492]
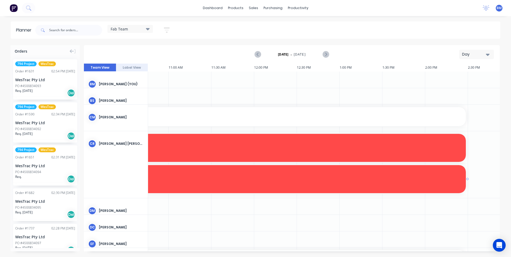
click at [203, 173] on div "6:00 AM - 2:30 PM S/L S/L" at bounding box center [104, 179] width 722 height 28
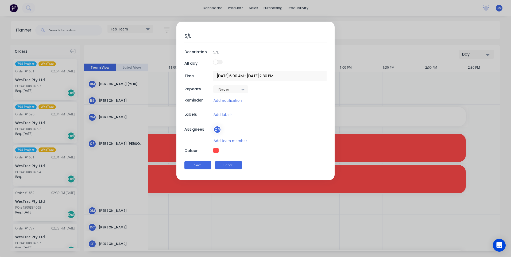
click at [233, 164] on button "Cancel" at bounding box center [228, 165] width 27 height 9
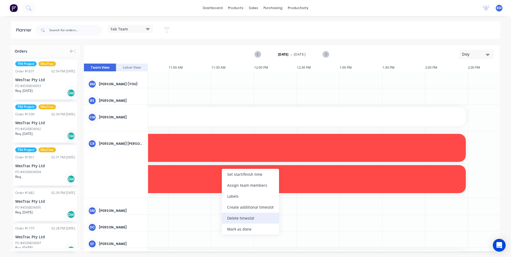
click at [232, 215] on div "Delete timeslot" at bounding box center [250, 218] width 57 height 11
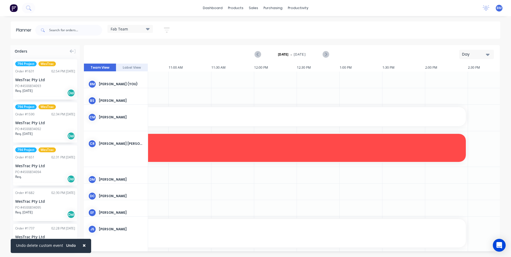
scroll to position [3, 492]
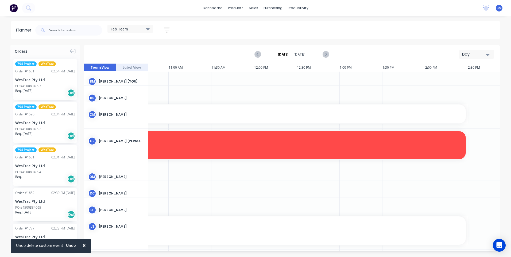
drag, startPoint x: 246, startPoint y: 252, endPoint x: 234, endPoint y: 252, distance: 11.5
click at [234, 252] on div "Orders 794 Project WesTrac Order # 1631 02:54 PM [DATE] WesTrac Pty Ltd PO #450…" at bounding box center [255, 150] width 511 height 211
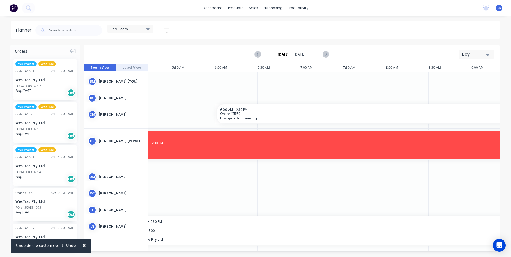
scroll to position [3, 0]
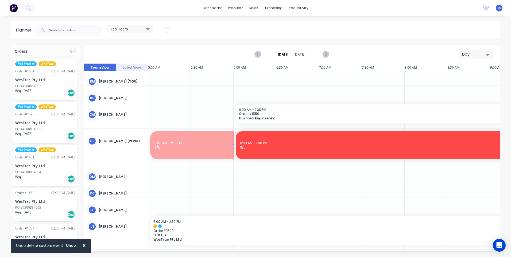
drag, startPoint x: 148, startPoint y: 144, endPoint x: 221, endPoint y: 141, distance: 73.3
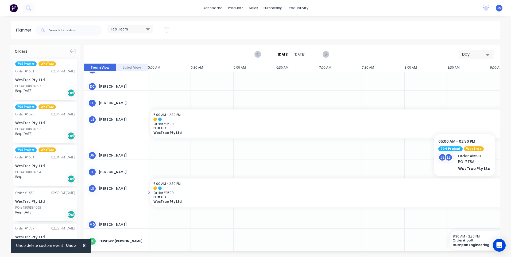
scroll to position [136, 0]
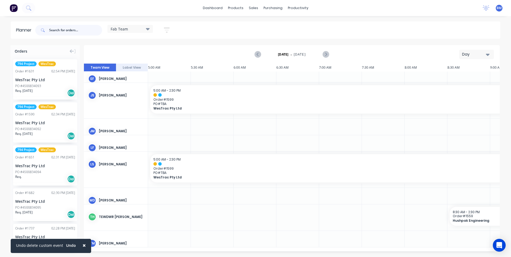
click at [55, 32] on input "text" at bounding box center [75, 30] width 53 height 11
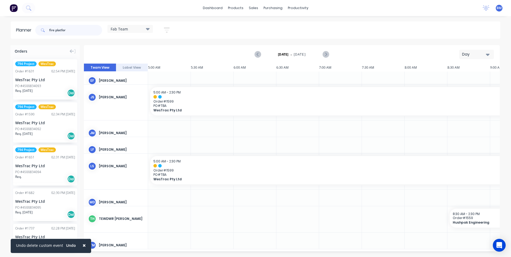
type input "fire platform"
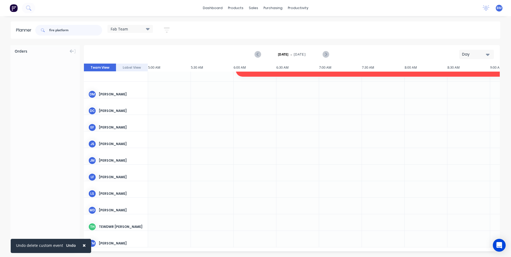
scroll to position [73, 0]
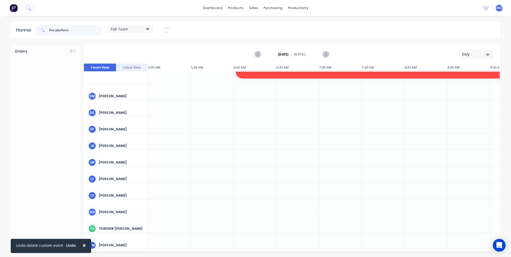
drag, startPoint x: 42, startPoint y: 33, endPoint x: 5, endPoint y: 33, distance: 37.7
click at [5, 33] on div "Planner fire platform Fab Team Save new view None edit Fab Team (Default) edit …" at bounding box center [255, 29] width 511 height 17
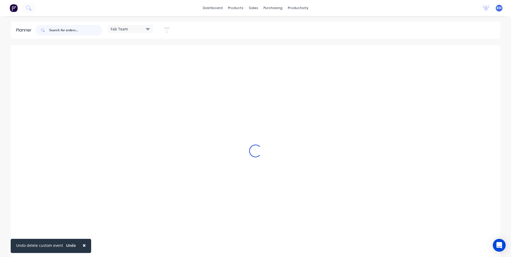
scroll to position [77, 0]
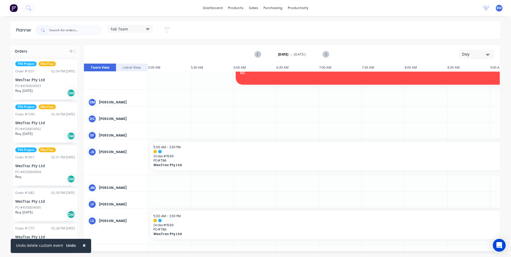
click at [83, 246] on span "×" at bounding box center [84, 244] width 3 height 7
click at [49, 28] on span at bounding box center [42, 30] width 14 height 11
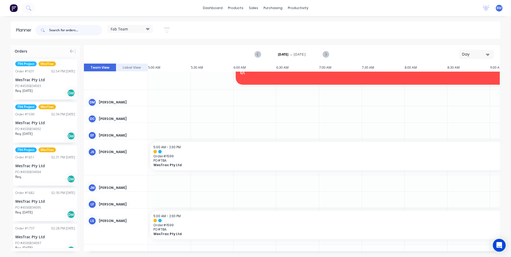
click at [61, 35] on input "text" at bounding box center [75, 30] width 53 height 11
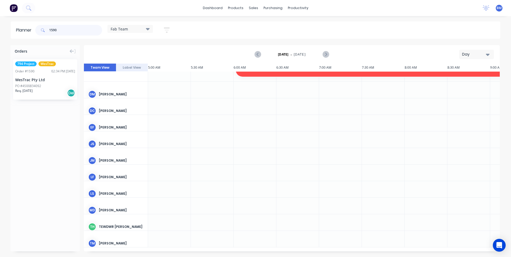
scroll to position [67, 0]
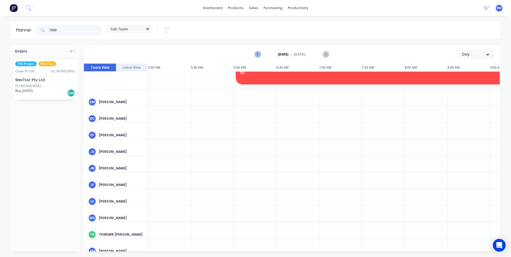
type input "1590"
click at [258, 54] on icon "Previous page" at bounding box center [258, 54] width 6 height 6
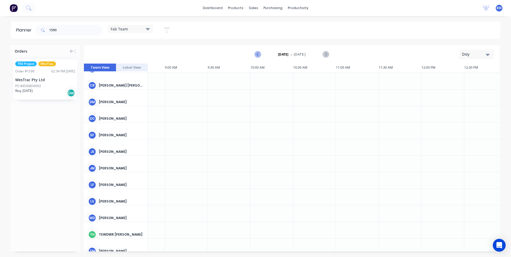
click at [258, 54] on icon "Previous page" at bounding box center [258, 54] width 6 height 6
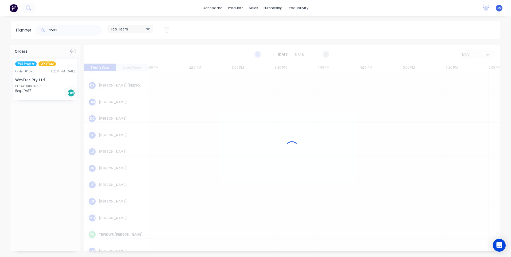
scroll to position [48, 855]
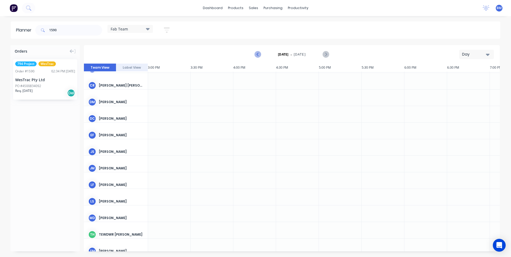
click at [258, 54] on icon "Previous page" at bounding box center [258, 54] width 6 height 6
drag, startPoint x: 36, startPoint y: 84, endPoint x: 159, endPoint y: 181, distance: 155.9
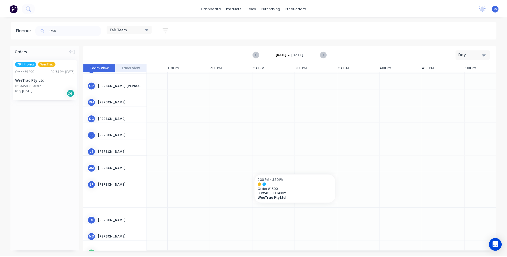
scroll to position [48, 596]
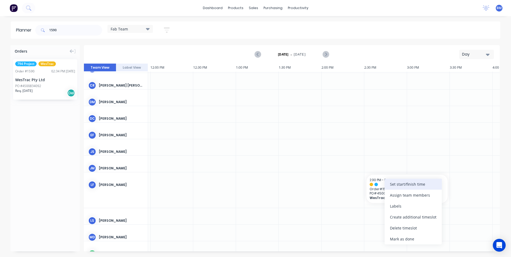
click at [398, 183] on div "Set start/finish time" at bounding box center [412, 184] width 57 height 11
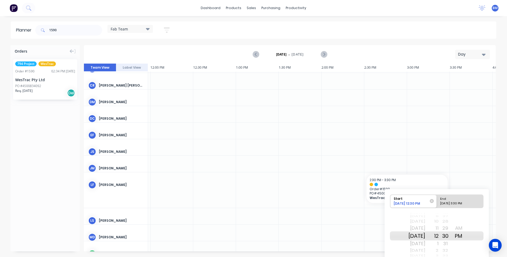
click at [465, 227] on div "AM" at bounding box center [458, 228] width 13 height 9
click at [438, 236] on div "5" at bounding box center [431, 235] width 13 height 9
click at [453, 198] on div "End" at bounding box center [457, 198] width 39 height 7
click at [437, 198] on input "End [DATE] 3:30 PM" at bounding box center [436, 201] width 0 height 13
radio input "true"
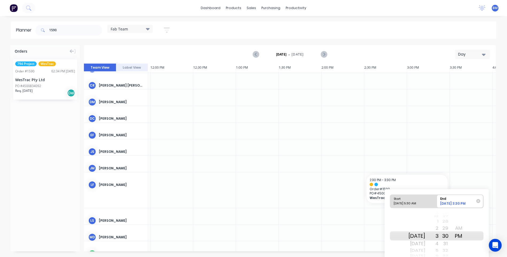
click at [438, 237] on div "3" at bounding box center [431, 235] width 13 height 9
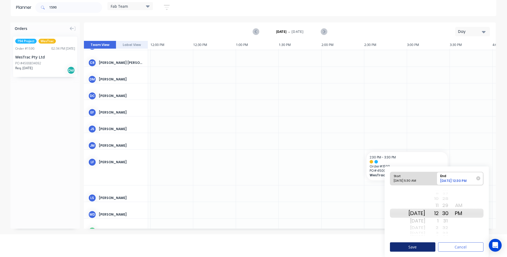
click at [414, 248] on button "Save" at bounding box center [412, 246] width 45 height 9
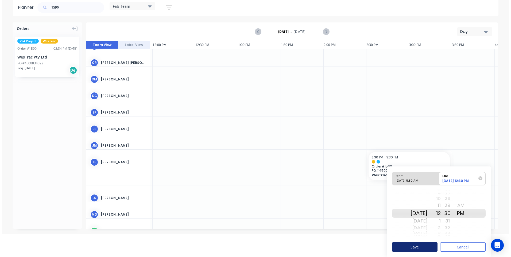
scroll to position [0, 0]
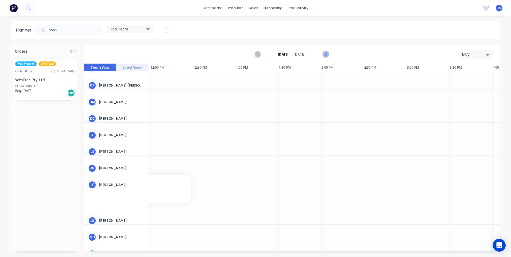
click at [327, 55] on icon "Next page" at bounding box center [325, 54] width 6 height 6
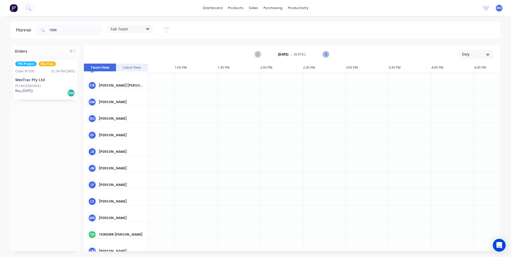
click at [327, 55] on icon "Next page" at bounding box center [325, 54] width 6 height 6
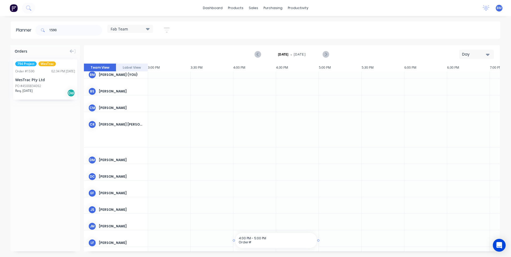
scroll to position [16, 855]
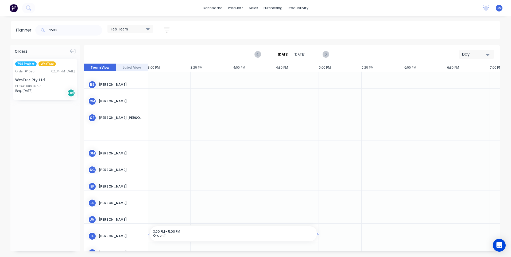
drag, startPoint x: 296, startPoint y: 249, endPoint x: 182, endPoint y: 242, distance: 114.8
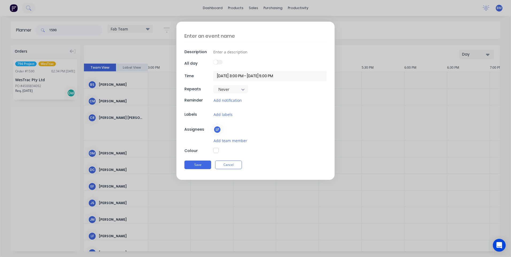
click at [224, 167] on button "Cancel" at bounding box center [228, 164] width 27 height 9
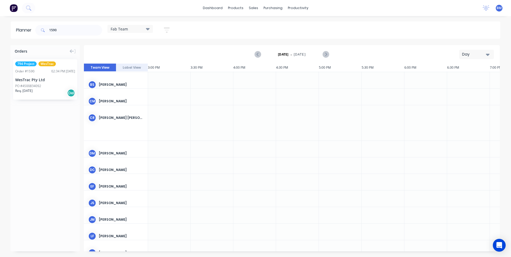
drag, startPoint x: 305, startPoint y: 251, endPoint x: 219, endPoint y: 251, distance: 85.2
click at [201, 251] on div "Orders 794 Project WesTrac Order # 1590 02:34 PM [DATE] WesTrac Pty Ltd PO #450…" at bounding box center [255, 150] width 511 height 211
click at [297, 252] on div "Orders 794 Project WesTrac Order # 1590 02:34 PM [DATE] WesTrac Pty Ltd PO #450…" at bounding box center [255, 150] width 511 height 211
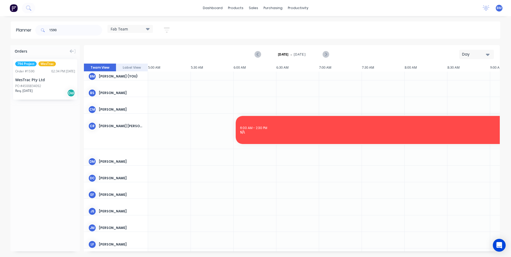
scroll to position [0, 0]
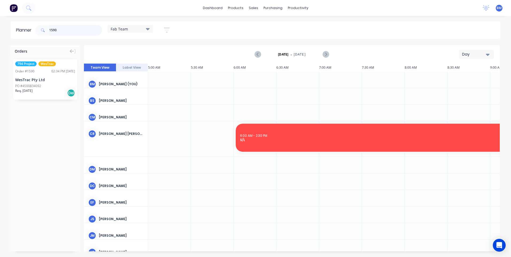
click at [63, 30] on input "1590" at bounding box center [75, 30] width 53 height 11
drag, startPoint x: 60, startPoint y: 30, endPoint x: 9, endPoint y: 32, distance: 51.3
click at [10, 32] on div "Planner 1590 Fab Team Save new view None edit Fab Team (Default) edit Show/Hide…" at bounding box center [255, 29] width 511 height 17
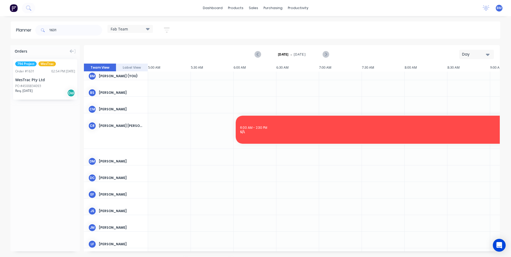
scroll to position [11, 0]
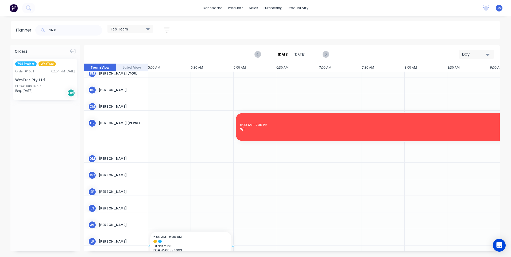
drag, startPoint x: 40, startPoint y: 78, endPoint x: 177, endPoint y: 238, distance: 211.1
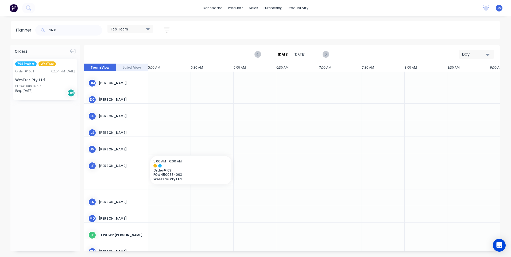
scroll to position [97, 0]
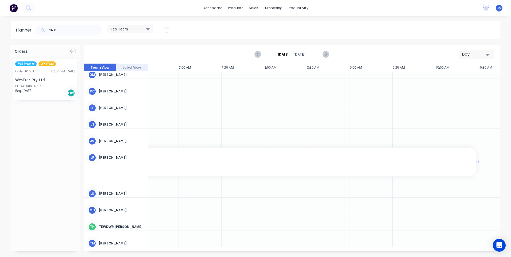
drag, startPoint x: 233, startPoint y: 160, endPoint x: 481, endPoint y: 161, distance: 248.3
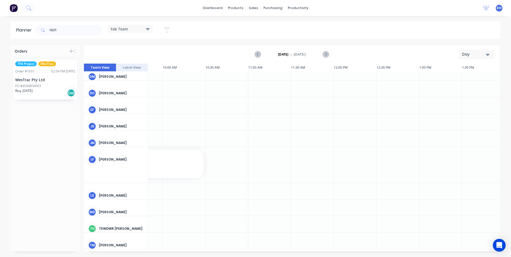
scroll to position [93, 404]
drag, startPoint x: 213, startPoint y: 165, endPoint x: 297, endPoint y: 160, distance: 84.8
drag, startPoint x: 66, startPoint y: 28, endPoint x: 62, endPoint y: 30, distance: 4.7
click at [66, 28] on input "1631" at bounding box center [75, 30] width 53 height 11
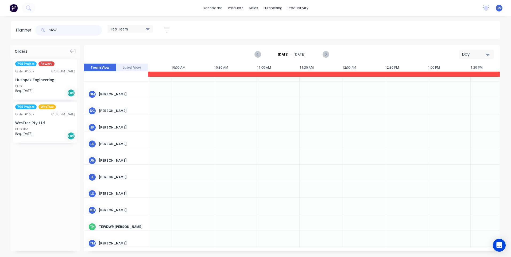
scroll to position [77, 404]
click at [40, 128] on div "PO #TBA" at bounding box center [45, 129] width 60 height 5
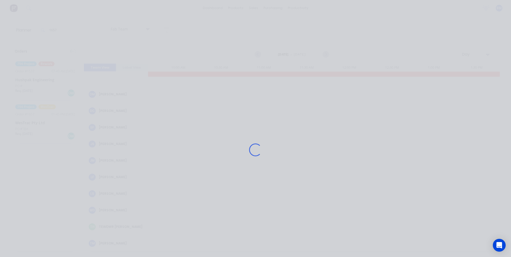
scroll to position [73, 404]
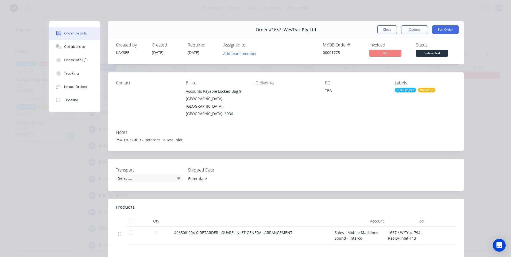
drag, startPoint x: 378, startPoint y: 32, endPoint x: 367, endPoint y: 33, distance: 10.2
click at [378, 32] on button "Close" at bounding box center [386, 29] width 19 height 9
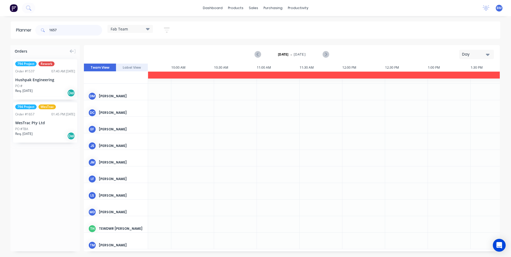
click at [62, 26] on input "1657" at bounding box center [75, 30] width 53 height 11
type input "1651"
drag, startPoint x: 33, startPoint y: 81, endPoint x: 325, endPoint y: 174, distance: 305.9
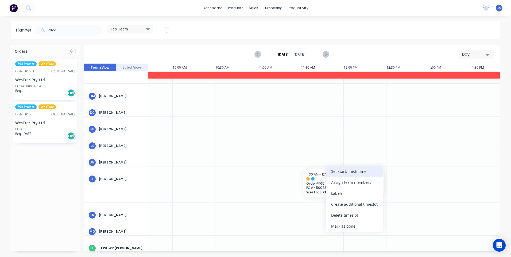
click at [350, 171] on div "Set start/finish time" at bounding box center [354, 171] width 57 height 11
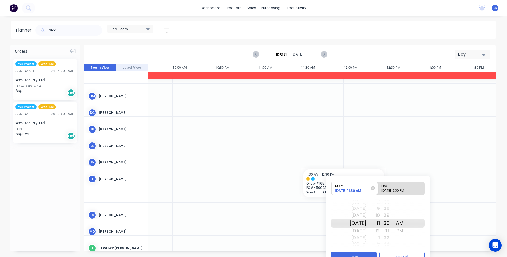
click at [407, 192] on div "[DATE] 12:30 PM" at bounding box center [398, 191] width 39 height 7
click at [378, 192] on input "End [DATE] 12:30 PM" at bounding box center [378, 188] width 0 height 13
radio input "true"
click at [364, 253] on button "Save" at bounding box center [353, 256] width 45 height 9
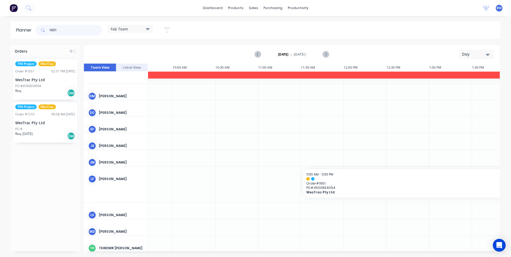
drag, startPoint x: 65, startPoint y: 31, endPoint x: 8, endPoint y: 33, distance: 56.6
click at [9, 32] on div "Planner 1651 Fab Team Save new view None edit Fab Team (Default) edit Show/Hide…" at bounding box center [255, 29] width 511 height 17
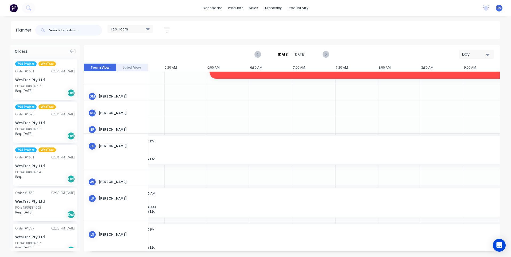
scroll to position [83, 0]
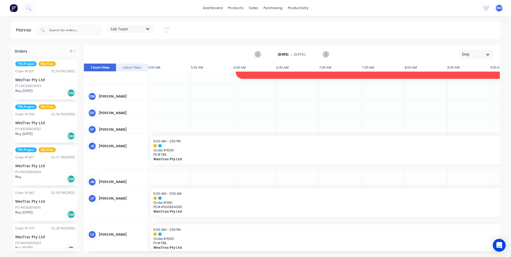
click at [177, 181] on div at bounding box center [169, 177] width 43 height 16
click at [74, 25] on input "text" at bounding box center [75, 30] width 53 height 11
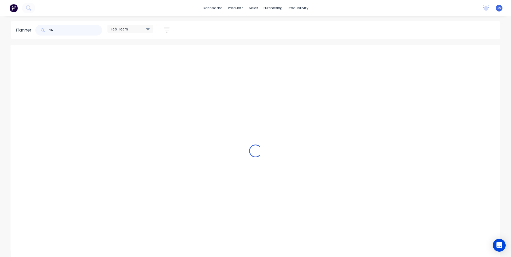
scroll to position [73, 0]
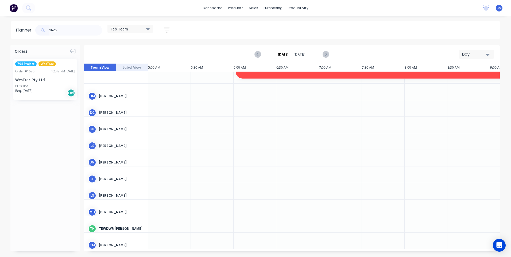
click at [32, 85] on div "PO #TBA" at bounding box center [45, 86] width 60 height 5
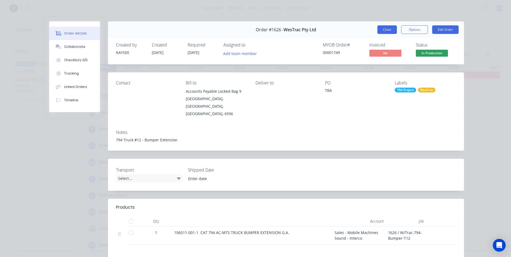
click at [386, 31] on button "Close" at bounding box center [386, 29] width 19 height 9
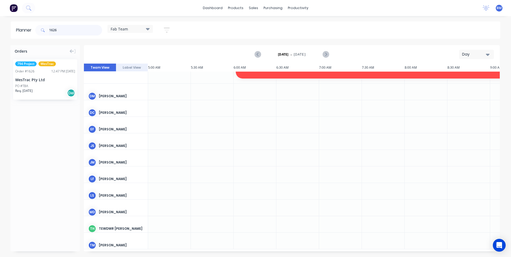
drag, startPoint x: 62, startPoint y: 30, endPoint x: -24, endPoint y: 23, distance: 86.3
click at [0, 23] on html "dashboard products sales purchasing productivity dashboard products Product Cat…" at bounding box center [255, 128] width 511 height 257
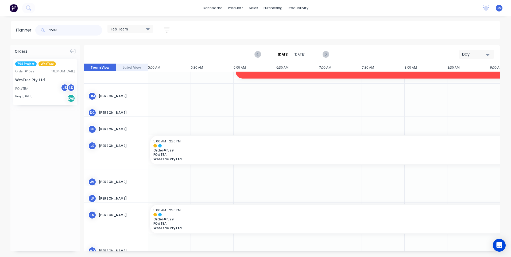
type input "1599"
drag, startPoint x: 41, startPoint y: 87, endPoint x: 154, endPoint y: 177, distance: 144.5
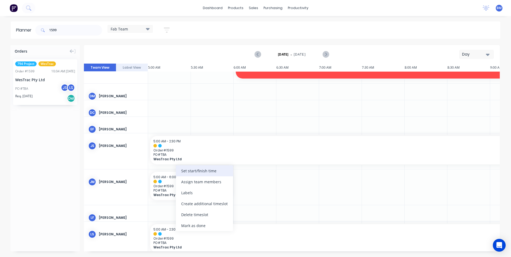
click at [199, 172] on div "Set start/finish time" at bounding box center [204, 170] width 57 height 11
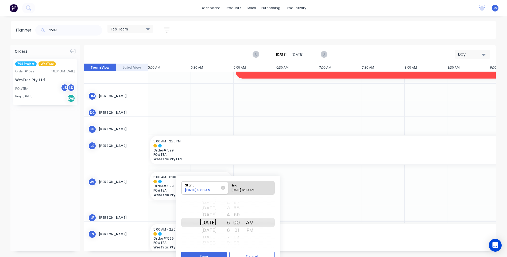
click at [250, 191] on div "[DATE] 6:00 AM" at bounding box center [248, 191] width 39 height 7
click at [228, 191] on input "End [DATE] 6:00 AM" at bounding box center [228, 187] width 0 height 13
radio input "true"
click at [256, 230] on div "PM" at bounding box center [249, 230] width 13 height 9
click at [242, 225] on div "00" at bounding box center [236, 222] width 13 height 9
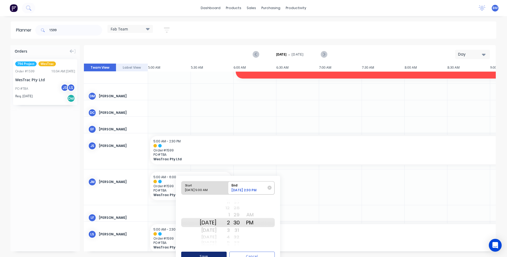
click at [208, 254] on button "Save" at bounding box center [203, 256] width 45 height 9
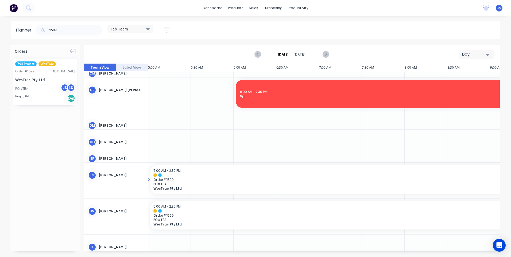
scroll to position [102, 0]
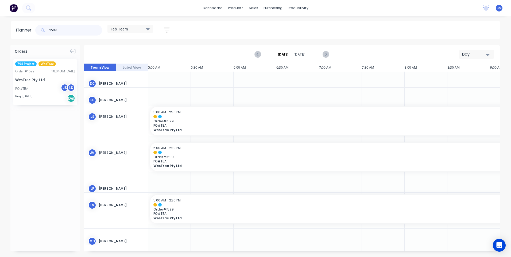
drag, startPoint x: 73, startPoint y: 33, endPoint x: 3, endPoint y: 25, distance: 70.4
click at [3, 25] on div "Planner 1599 Fab Team Save new view None edit Fab Team (Default) edit Show/Hide…" at bounding box center [255, 29] width 511 height 17
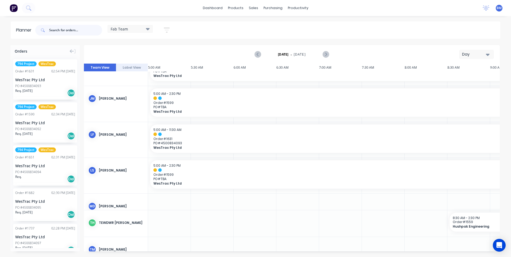
scroll to position [175, 0]
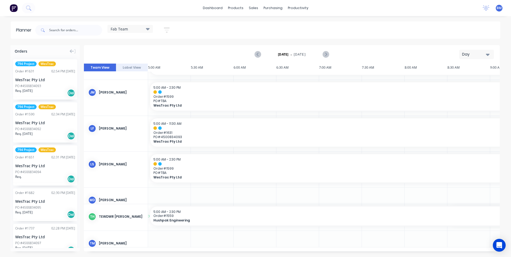
drag, startPoint x: 447, startPoint y: 214, endPoint x: 156, endPoint y: 199, distance: 291.7
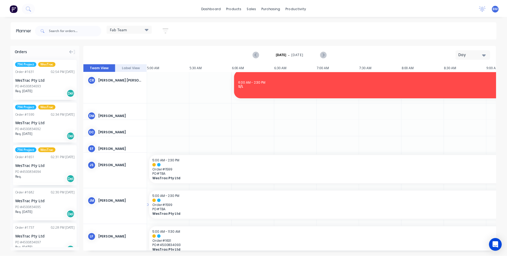
scroll to position [0, 0]
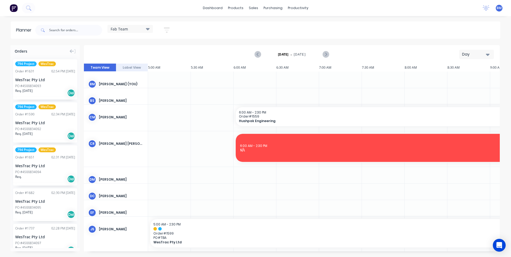
click at [170, 191] on div at bounding box center [169, 191] width 43 height 16
click at [62, 33] on input "text" at bounding box center [75, 30] width 53 height 11
click at [71, 32] on input "text" at bounding box center [75, 30] width 53 height 11
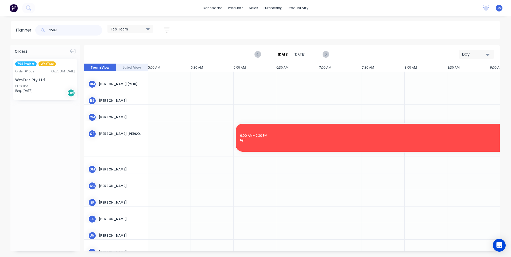
type input "1589"
click at [40, 88] on div "PO #TBA" at bounding box center [45, 86] width 60 height 5
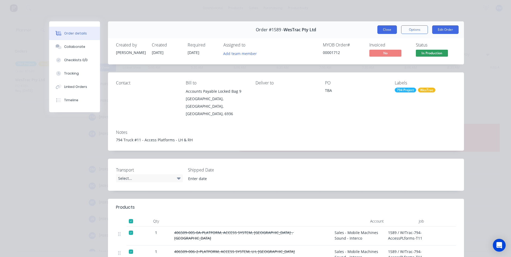
click at [386, 30] on button "Close" at bounding box center [386, 29] width 19 height 9
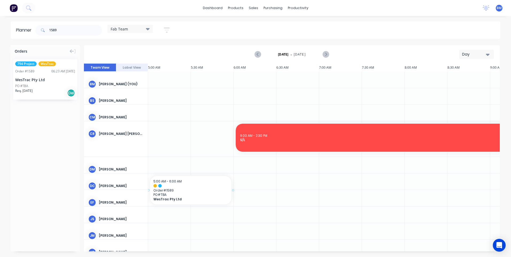
drag, startPoint x: 31, startPoint y: 88, endPoint x: 158, endPoint y: 189, distance: 162.1
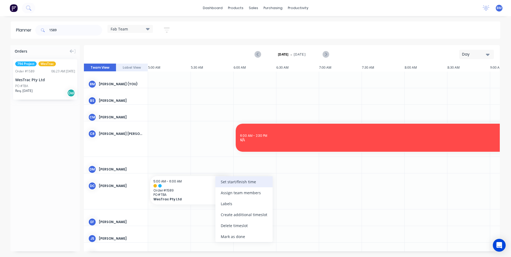
click at [231, 182] on div "Set start/finish time" at bounding box center [243, 181] width 57 height 11
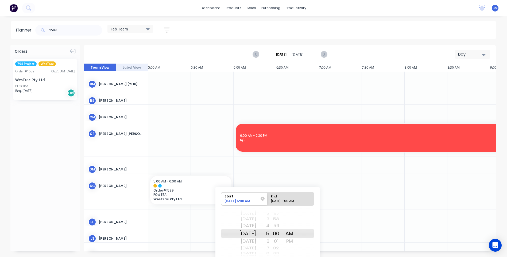
click at [269, 235] on div "5" at bounding box center [262, 233] width 13 height 9
click at [287, 200] on div "[DATE] 6:00 AM" at bounding box center [288, 202] width 39 height 7
click at [268, 200] on input "End [DATE] 6:00 AM" at bounding box center [267, 198] width 0 height 13
radio input "true"
drag, startPoint x: 295, startPoint y: 240, endPoint x: 288, endPoint y: 238, distance: 6.5
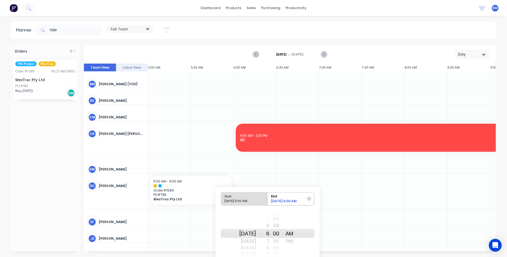
click at [295, 240] on div "PM" at bounding box center [289, 241] width 13 height 9
click at [296, 230] on div "PM" at bounding box center [289, 233] width 13 height 9
click at [295, 229] on div "PM" at bounding box center [289, 233] width 13 height 9
click at [295, 226] on div "AM" at bounding box center [289, 225] width 13 height 9
click at [283, 234] on div "03" at bounding box center [275, 233] width 13 height 9
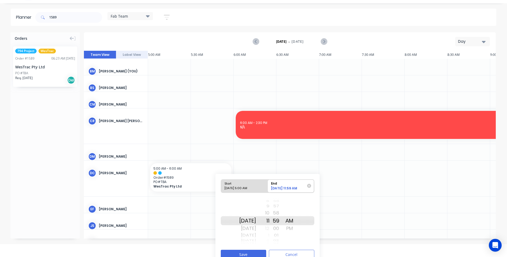
scroll to position [20, 0]
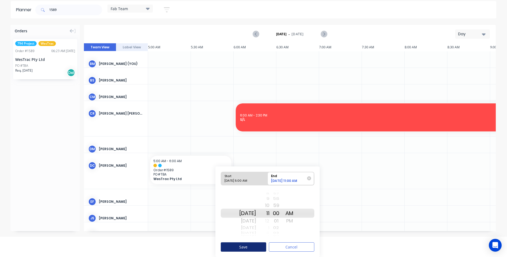
click at [253, 247] on button "Save" at bounding box center [243, 246] width 45 height 9
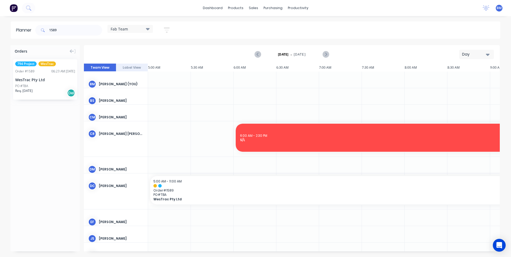
scroll to position [0, 9]
click at [62, 33] on input "1589" at bounding box center [75, 30] width 53 height 11
drag, startPoint x: 63, startPoint y: 31, endPoint x: 46, endPoint y: 31, distance: 16.6
click at [46, 31] on div "1589" at bounding box center [68, 30] width 67 height 11
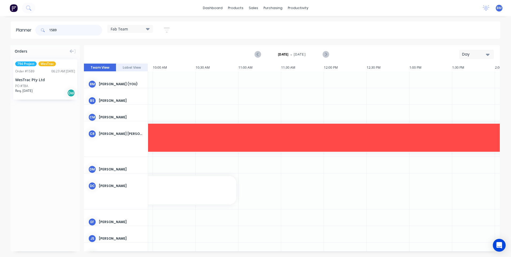
scroll to position [0, 420]
type input "1630"
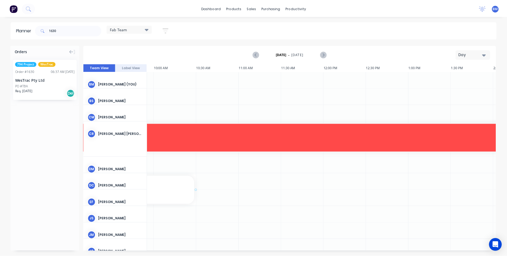
scroll to position [0, 414]
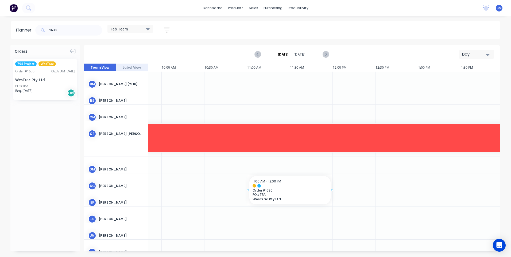
drag, startPoint x: 50, startPoint y: 79, endPoint x: 268, endPoint y: 186, distance: 242.7
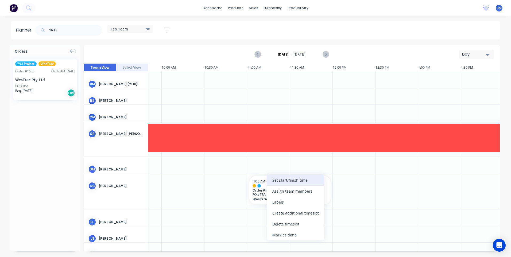
click at [287, 181] on div "Set start/finish time" at bounding box center [295, 180] width 57 height 11
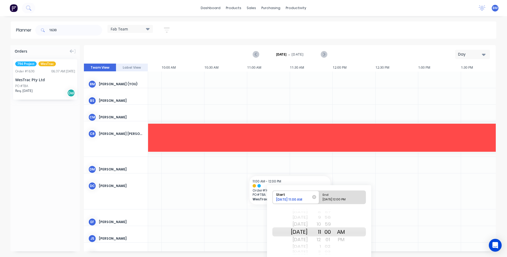
drag, startPoint x: 334, startPoint y: 202, endPoint x: 336, endPoint y: 210, distance: 8.0
click at [334, 202] on div "[DATE] 12:00 PM" at bounding box center [339, 200] width 39 height 7
click at [319, 202] on input "End [DATE] 12:00 PM" at bounding box center [319, 197] width 0 height 13
radio input "true"
click at [334, 233] on div "00" at bounding box center [327, 231] width 13 height 9
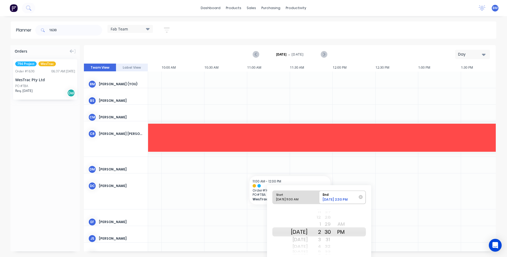
click at [334, 232] on div "30" at bounding box center [327, 231] width 13 height 9
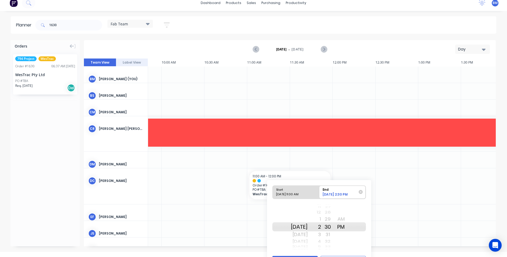
scroll to position [19, 0]
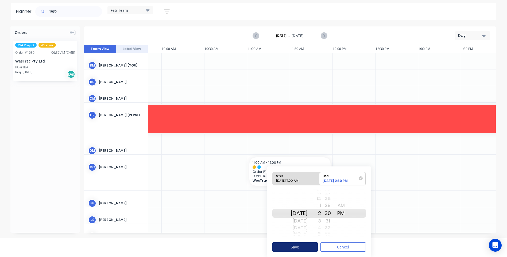
click at [287, 247] on button "Save" at bounding box center [294, 246] width 45 height 9
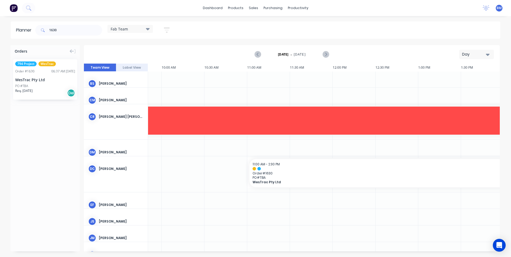
scroll to position [27, 414]
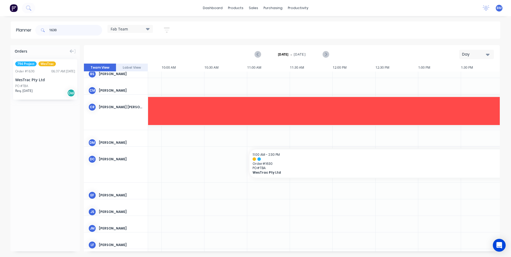
drag, startPoint x: 64, startPoint y: 30, endPoint x: 4, endPoint y: 40, distance: 61.0
click at [7, 41] on div "Planner 1630 Fab Team Save new view None edit Fab Team (Default) edit Show/Hide…" at bounding box center [255, 138] width 511 height 235
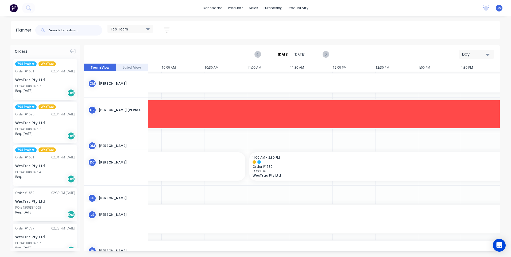
scroll to position [0, 414]
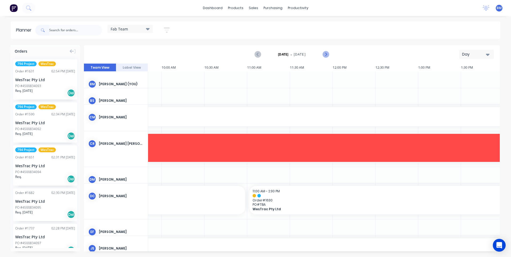
click at [323, 53] on icon "Next page" at bounding box center [325, 54] width 6 height 6
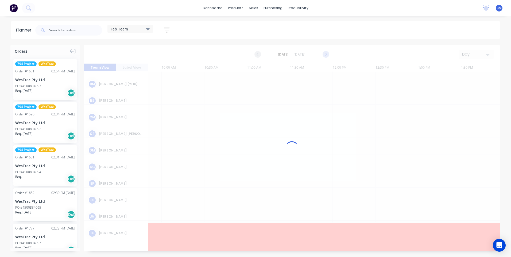
click at [322, 53] on div at bounding box center [291, 148] width 415 height 206
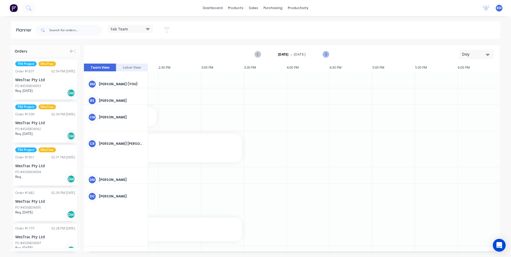
scroll to position [0, 855]
click at [323, 53] on icon "Next page" at bounding box center [325, 54] width 6 height 6
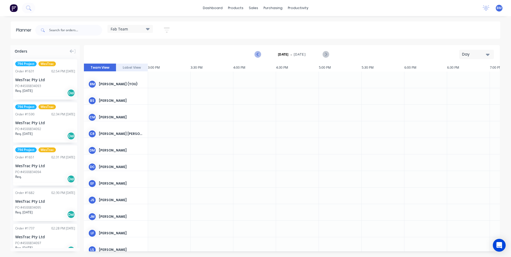
click at [259, 54] on icon "Previous page" at bounding box center [258, 54] width 6 height 6
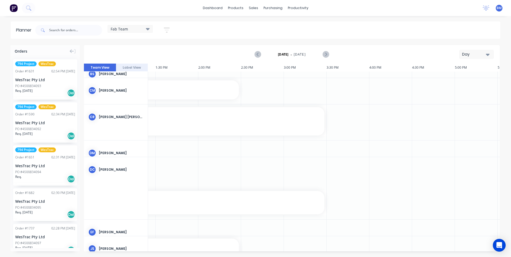
scroll to position [27, 702]
click at [305, 248] on div at bounding box center [321, 254] width 43 height 36
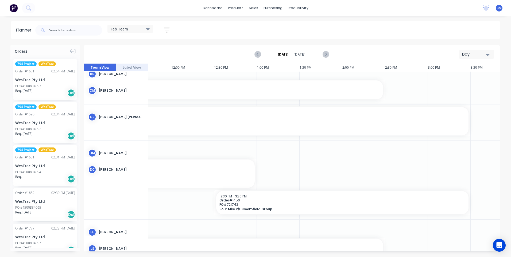
scroll to position [27, 580]
drag, startPoint x: 246, startPoint y: 175, endPoint x: 200, endPoint y: 182, distance: 46.4
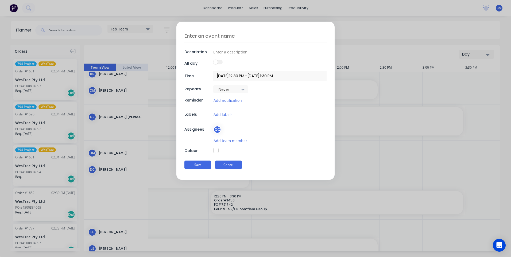
click at [232, 167] on button "Cancel" at bounding box center [228, 164] width 27 height 9
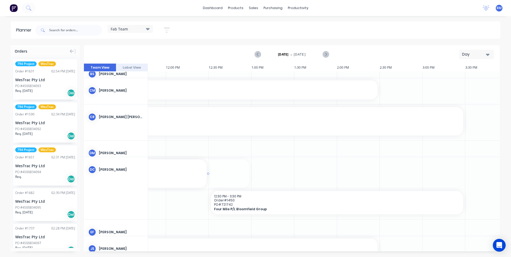
drag, startPoint x: 250, startPoint y: 173, endPoint x: 211, endPoint y: 178, distance: 39.0
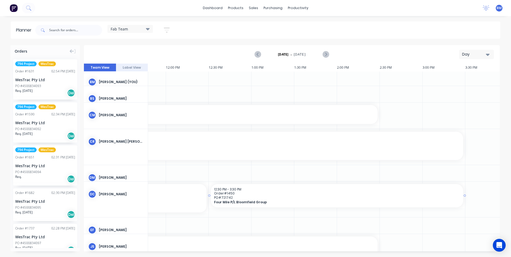
scroll to position [0, 580]
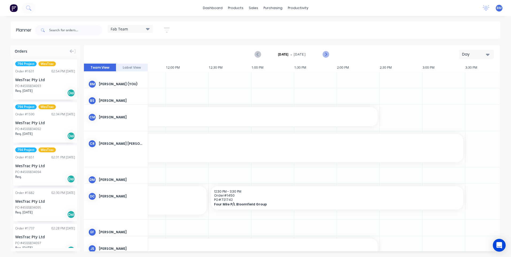
click at [323, 51] on icon "Next page" at bounding box center [325, 54] width 6 height 6
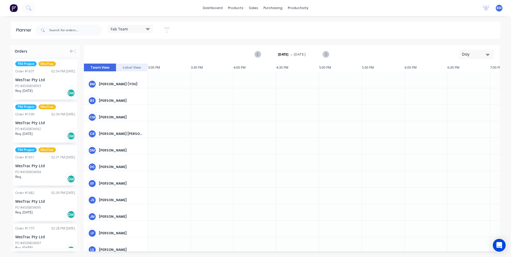
scroll to position [0, 855]
